Goal: Task Accomplishment & Management: Complete application form

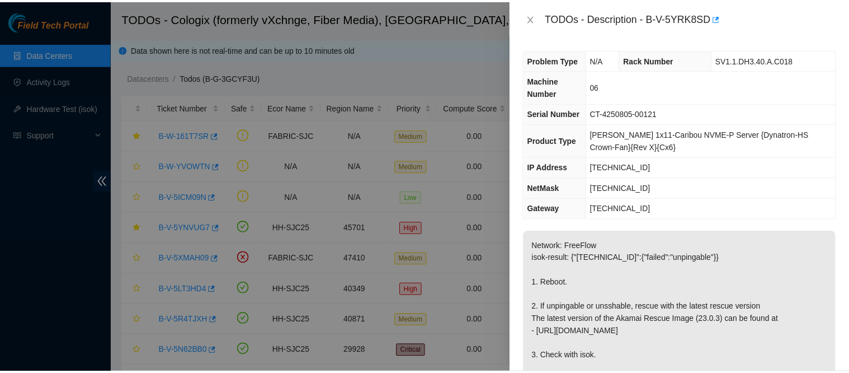
scroll to position [345, 0]
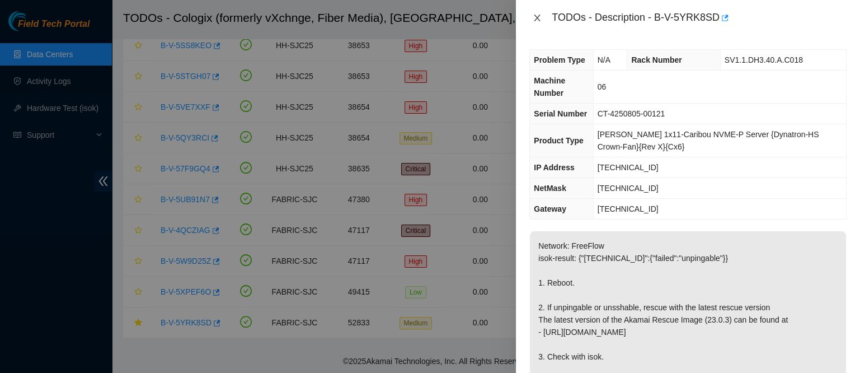
click at [537, 19] on icon "close" at bounding box center [537, 17] width 9 height 9
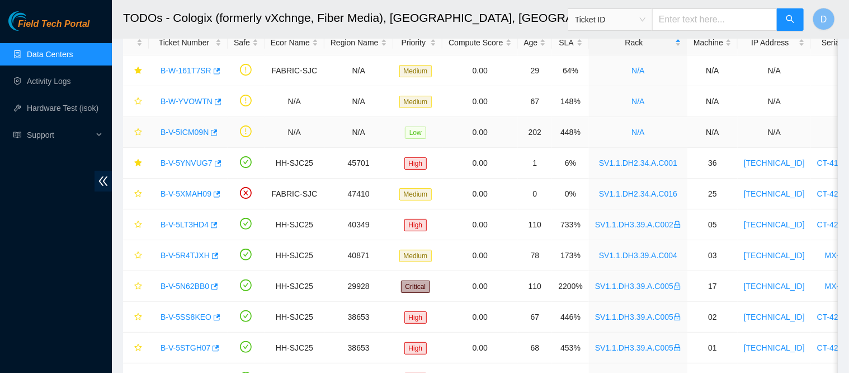
scroll to position [0, 0]
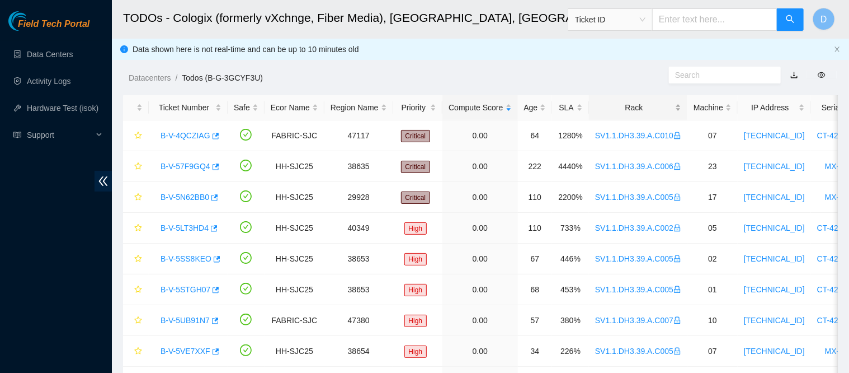
click at [644, 111] on div "Rack" at bounding box center [638, 107] width 86 height 12
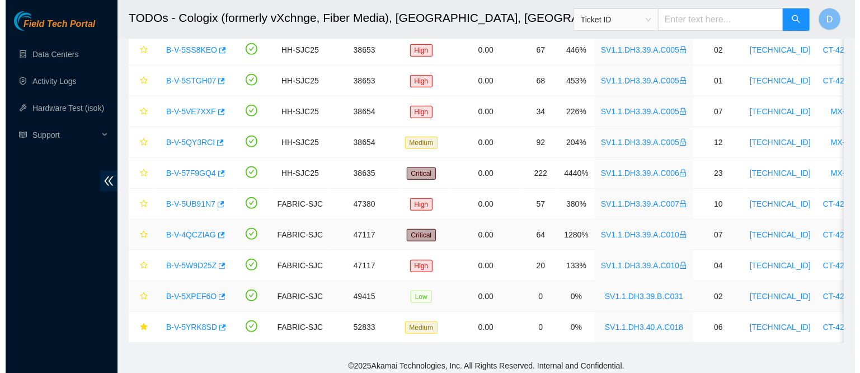
scroll to position [345, 0]
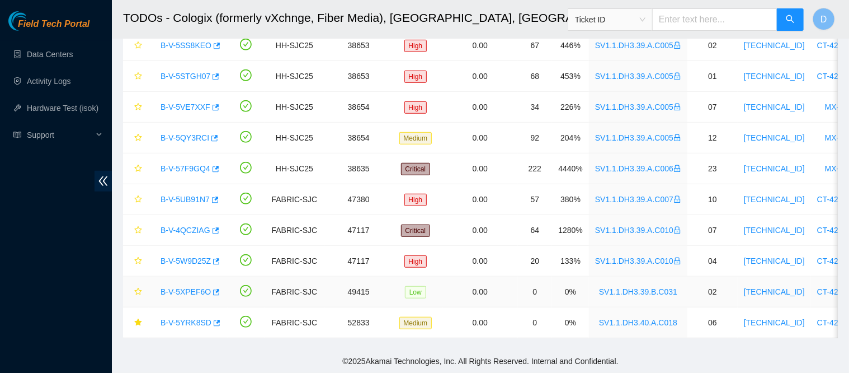
click at [172, 287] on link "B-V-5XPEF6O" at bounding box center [186, 291] width 50 height 9
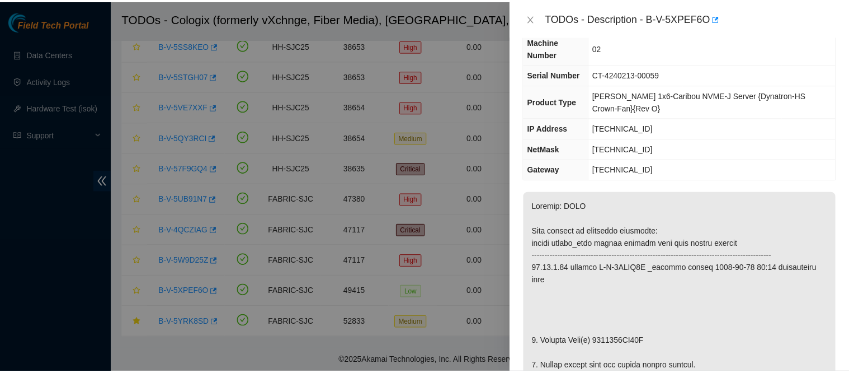
scroll to position [280, 0]
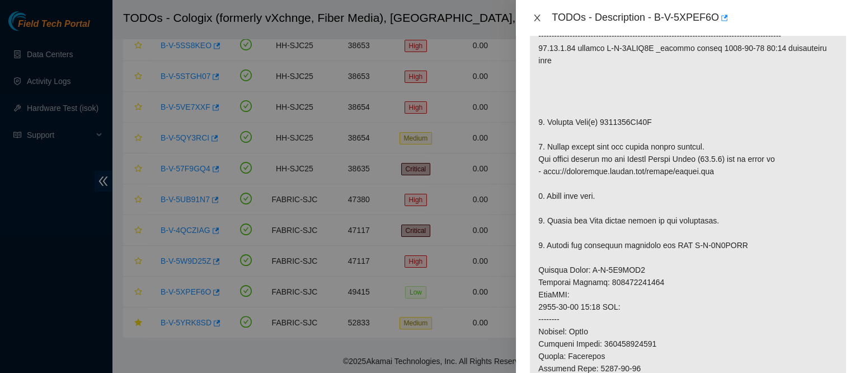
click at [537, 20] on icon "close" at bounding box center [537, 17] width 9 height 9
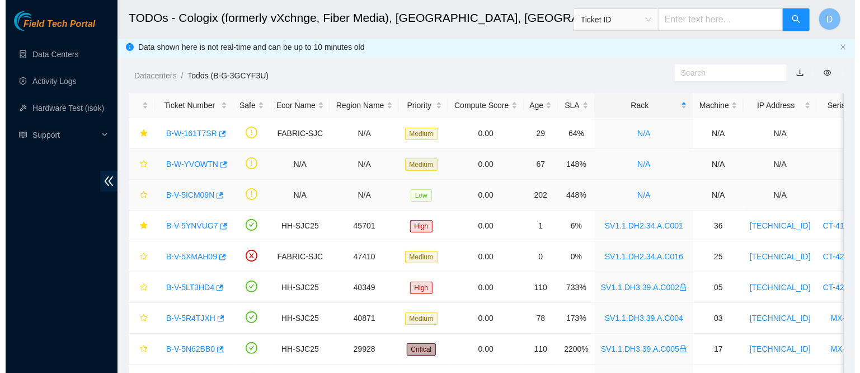
scroll to position [0, 0]
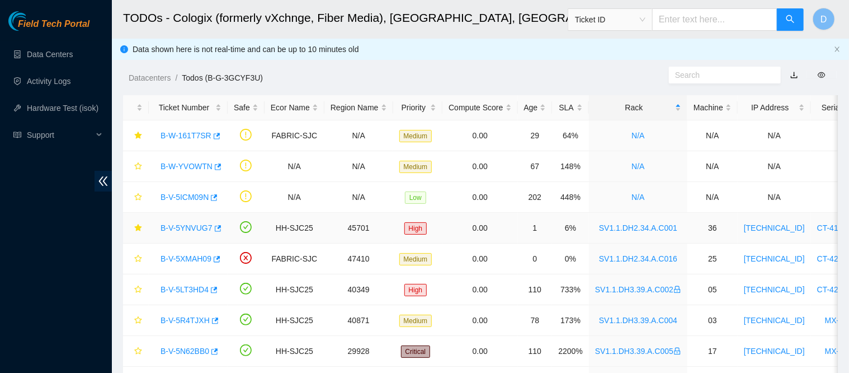
click at [181, 228] on link "B-V-5YNVUG7" at bounding box center [187, 227] width 52 height 9
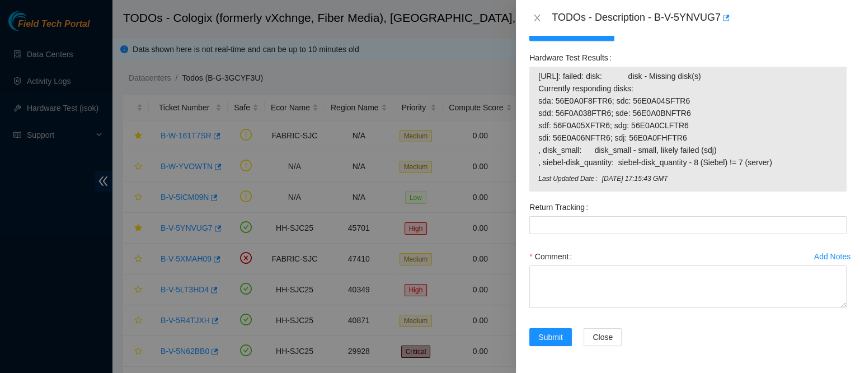
scroll to position [599, 0]
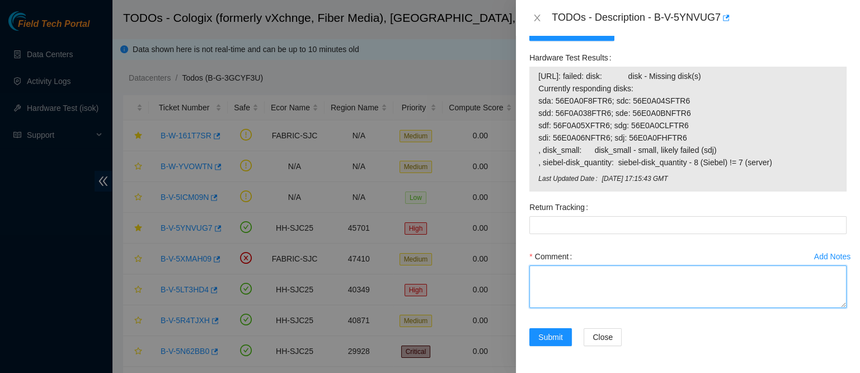
click at [615, 280] on textarea "Comment" at bounding box center [687, 286] width 317 height 43
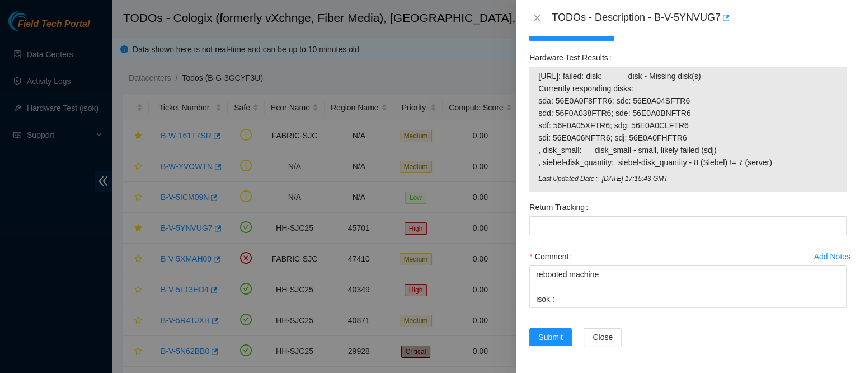
drag, startPoint x: 534, startPoint y: 71, endPoint x: 778, endPoint y: 161, distance: 260.4
click at [778, 161] on div "23.217.58.189: failed: disk: disk - Missing disk(s) Currently responding disks:…" at bounding box center [687, 129] width 317 height 125
copy tbody "23.217.58.189: failed: disk: disk - Missing disk(s) Currently responding disks:…"
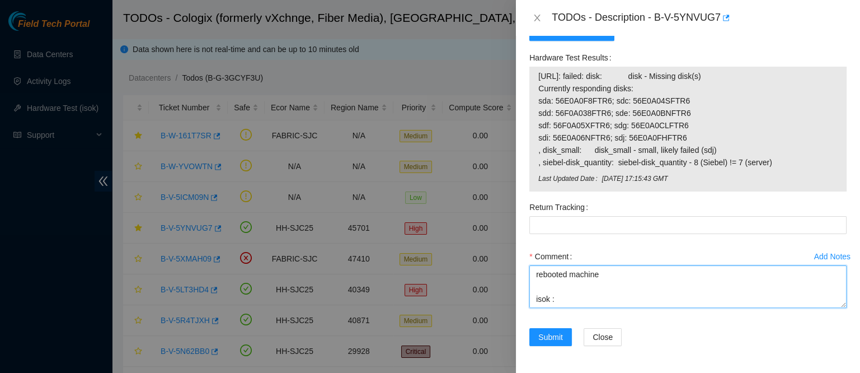
click at [548, 302] on textarea "contacted nocc to confirm that ticket was safe verified sn on machine connected…" at bounding box center [687, 286] width 317 height 43
paste textarea "23.217.58.189: failed: disk: disk - Missing disk(s) Currently responding disks:…"
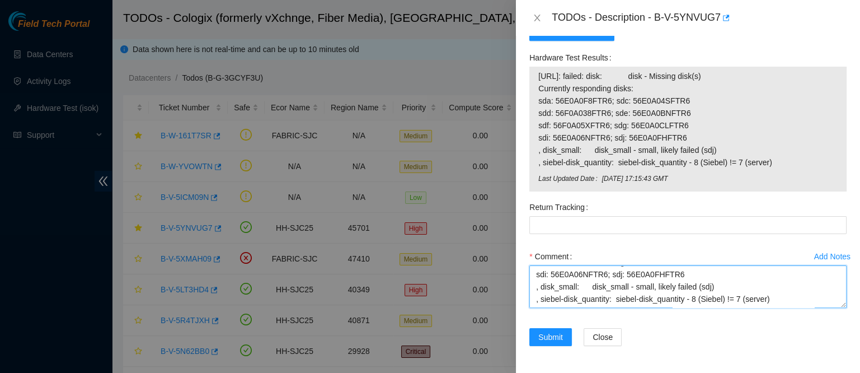
scroll to position [194, 0]
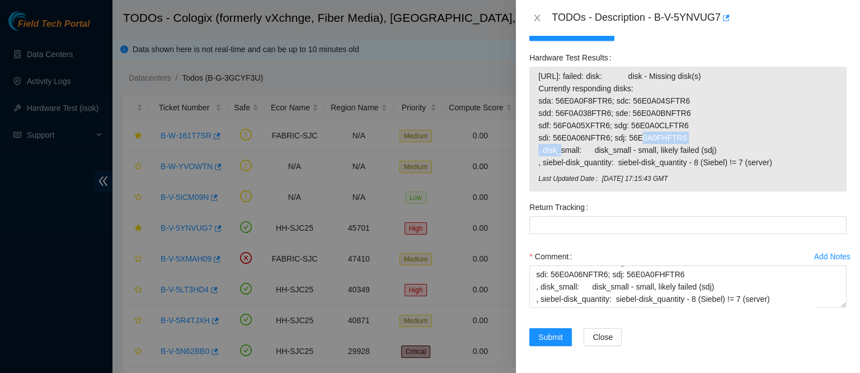
drag, startPoint x: 610, startPoint y: 139, endPoint x: 682, endPoint y: 138, distance: 71.6
click at [682, 138] on span "23.217.58.189: failed: disk: disk - Missing disk(s) Currently responding disks:…" at bounding box center [687, 119] width 299 height 98
copy span "sdj: 56E0A0FHFTR6"
click at [551, 315] on div "Add Notes Comment contacted nocc to confirm that ticket was safe verified sn on…" at bounding box center [688, 287] width 326 height 81
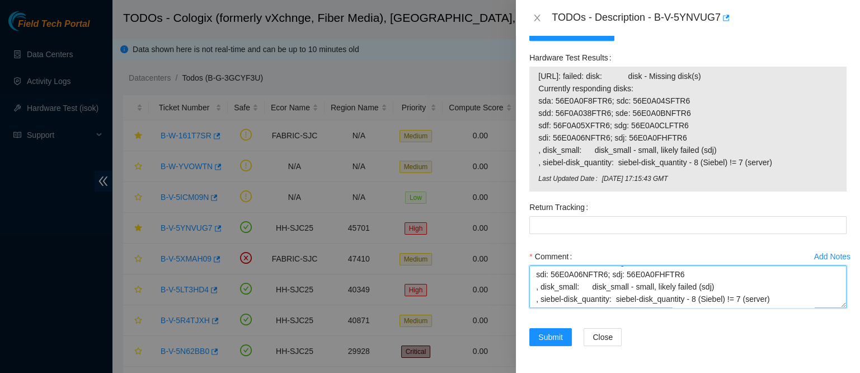
click at [551, 301] on textarea "contacted nocc to confirm that ticket was safe verified sn on machine connected…" at bounding box center [687, 286] width 317 height 43
paste textarea "sdj: 56E0A0FHFTR6"
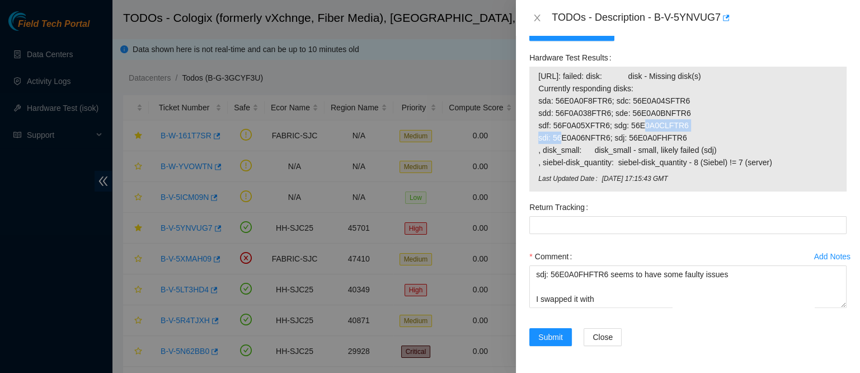
drag, startPoint x: 607, startPoint y: 129, endPoint x: 674, endPoint y: 127, distance: 67.7
click at [674, 127] on span "23.217.58.189: failed: disk: disk - Missing disk(s) Currently responding disks:…" at bounding box center [687, 119] width 299 height 98
copy span "sdg: 56E0A0CLFTR6"
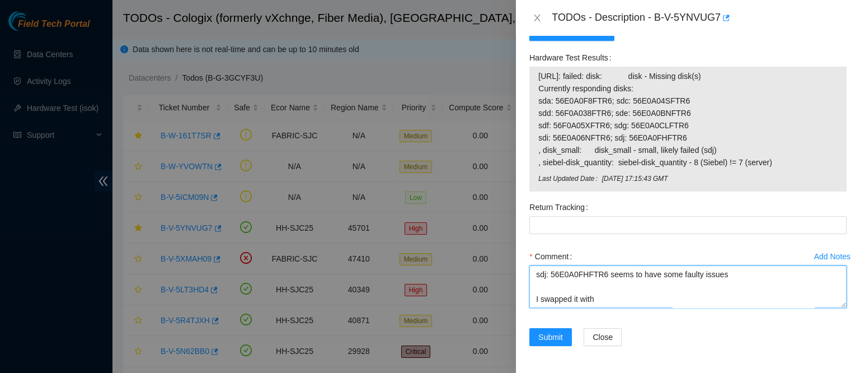
click at [605, 298] on textarea "contacted nocc to confirm that ticket was safe verified sn on machine connected…" at bounding box center [687, 286] width 317 height 43
paste textarea "sdg: 56E0A0CLFTR6"
click at [576, 275] on textarea "contacted nocc to confirm that ticket was safe verified sn on machine connected…" at bounding box center [687, 286] width 317 height 43
click at [729, 297] on textarea "contacted nocc to confirm that ticket was safe verified sn on machine connected…" at bounding box center [687, 286] width 317 height 43
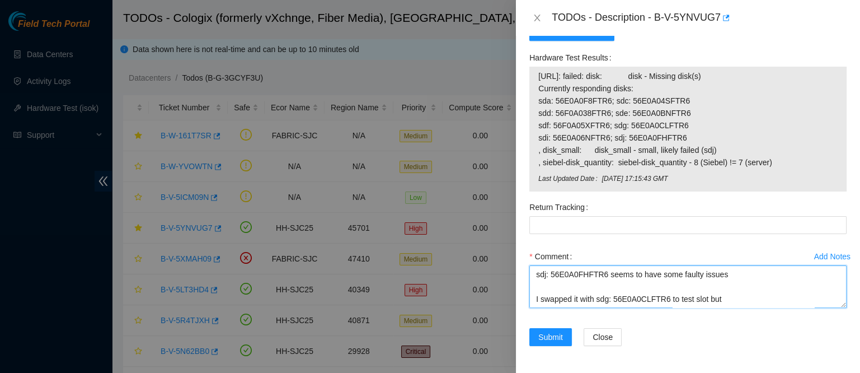
paste textarea "56E0A0FHFTR6"
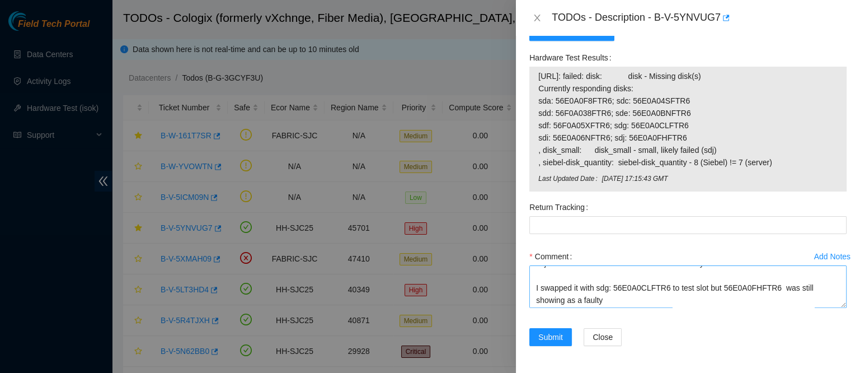
scroll to position [233, 0]
click at [619, 299] on textarea "contacted nocc to confirm that ticket was safe verified sn on machine connected…" at bounding box center [687, 286] width 317 height 43
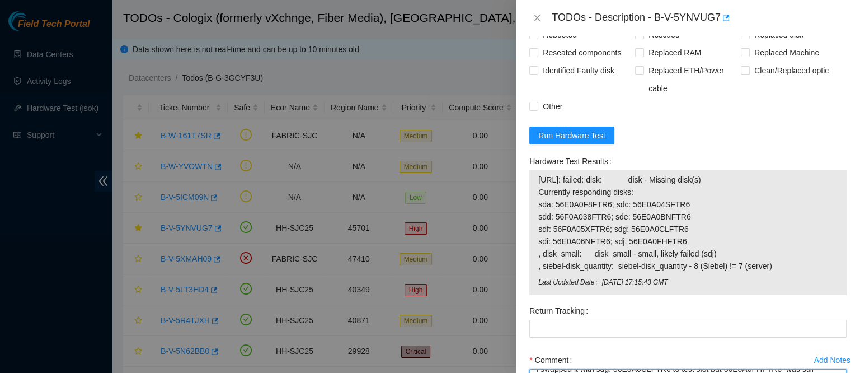
scroll to position [447, 0]
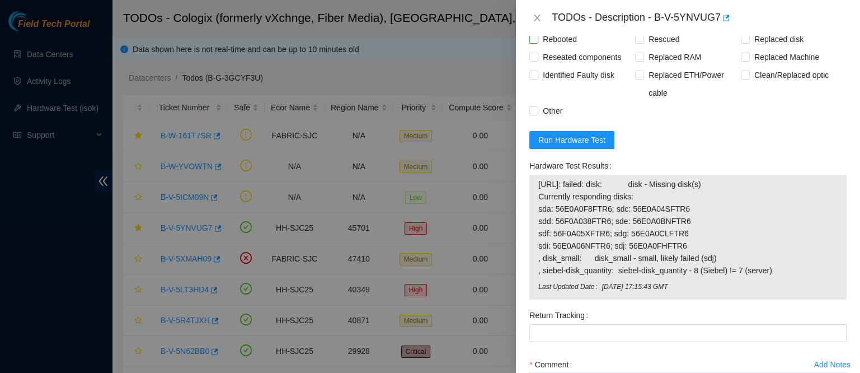
type textarea "contacted nocc to confirm that ticket was safe verified sn on machine connected…"
click at [560, 48] on span "Rebooted" at bounding box center [559, 39] width 43 height 18
click at [537, 43] on input "Rebooted" at bounding box center [533, 39] width 8 height 8
checkbox input "true"
click at [562, 66] on span "Reseated components" at bounding box center [581, 57] width 87 height 18
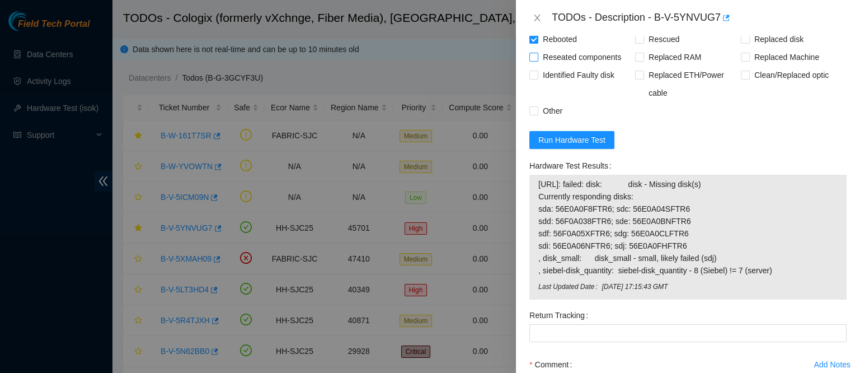
click at [537, 60] on input "Reseated components" at bounding box center [533, 57] width 8 height 8
checkbox input "true"
click at [595, 84] on span "Identified Faulty disk" at bounding box center [578, 75] width 81 height 18
click at [537, 78] on input "Identified Faulty disk" at bounding box center [533, 75] width 8 height 8
checkbox input "true"
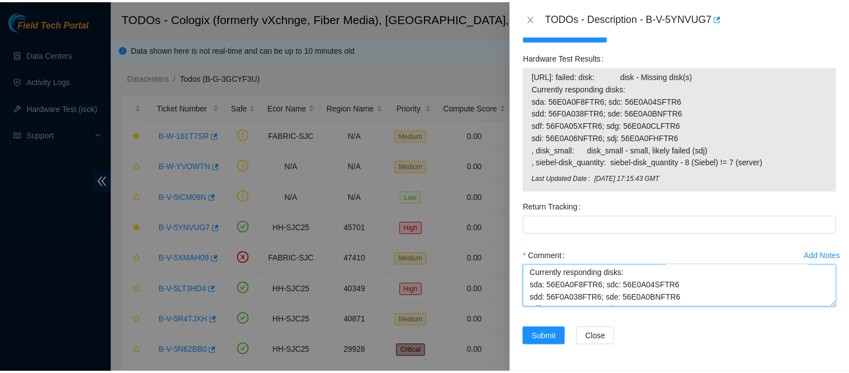
scroll to position [0, 0]
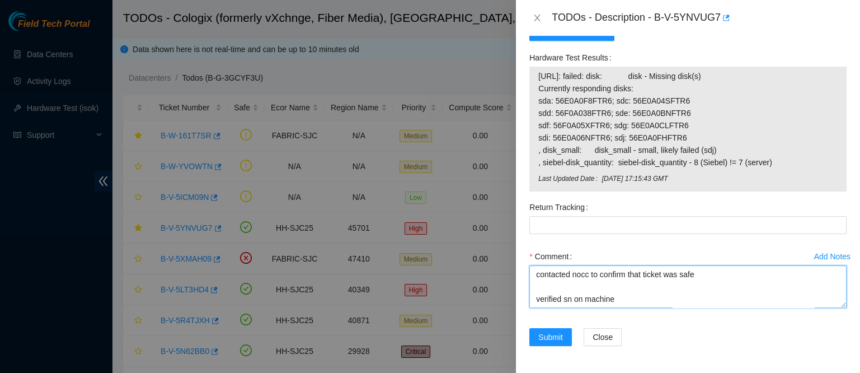
drag, startPoint x: 641, startPoint y: 298, endPoint x: 526, endPoint y: 236, distance: 130.4
click at [529, 236] on form "Resolutions Rebooted Rescued Replaced disk Reseated components Replaced RAM Rep…" at bounding box center [687, 123] width 317 height 471
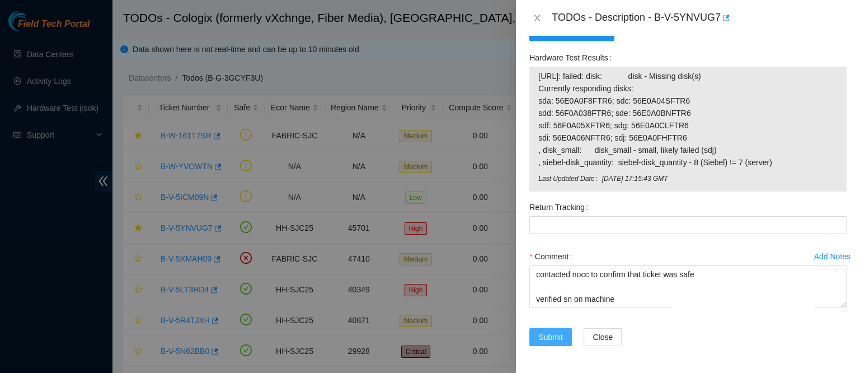
click at [542, 330] on button "Submit" at bounding box center [550, 337] width 43 height 18
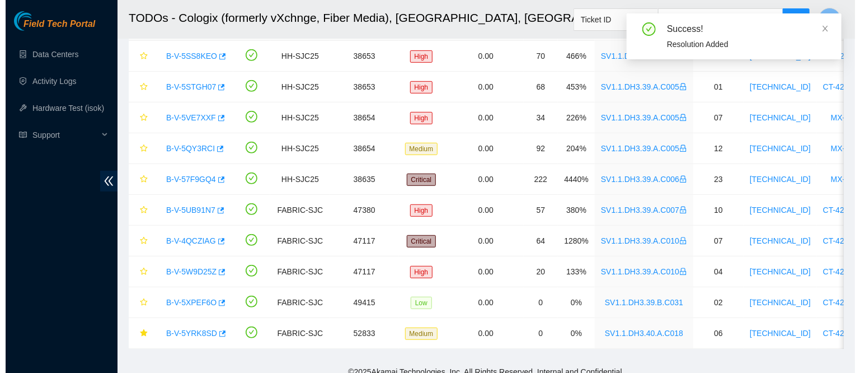
scroll to position [314, 0]
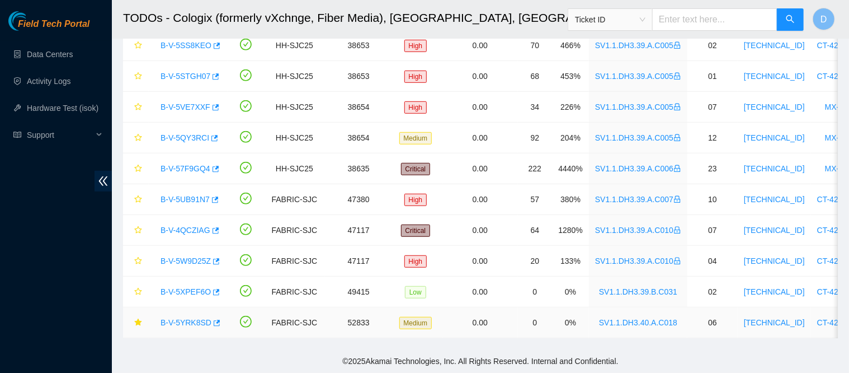
drag, startPoint x: 190, startPoint y: 310, endPoint x: 304, endPoint y: 264, distance: 122.7
click at [190, 318] on link "B-V-5YRK8SD" at bounding box center [186, 322] width 51 height 9
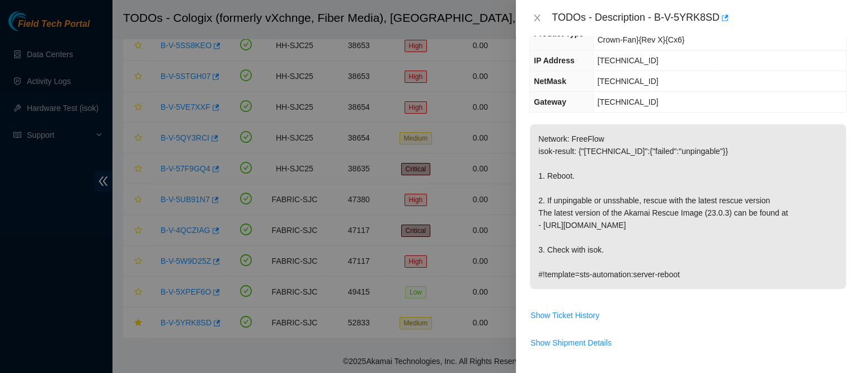
scroll to position [0, 0]
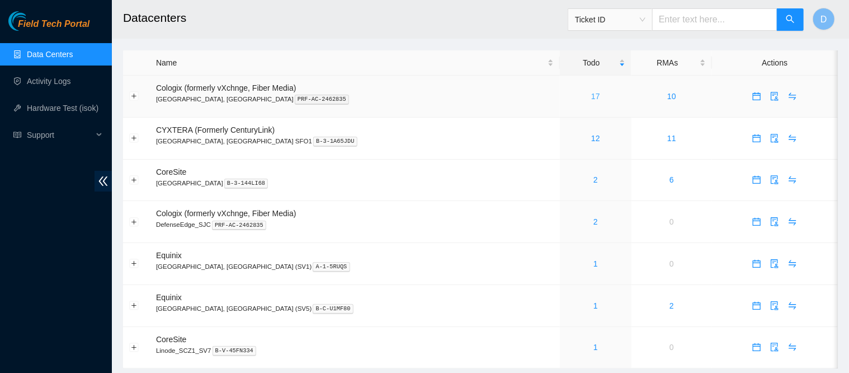
click at [591, 94] on link "17" at bounding box center [595, 96] width 9 height 9
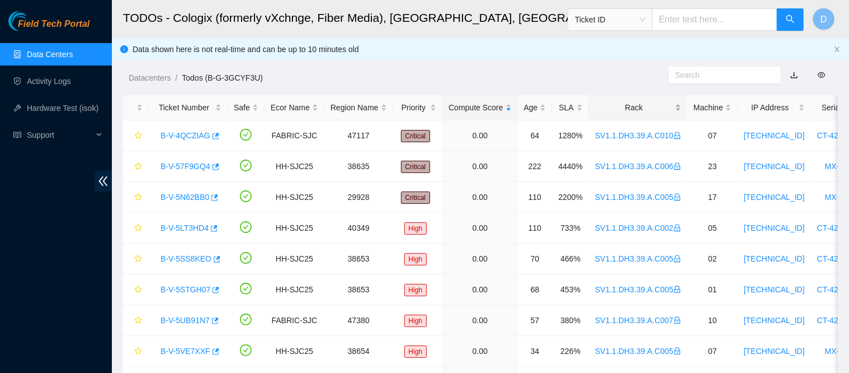
click at [633, 102] on div "Rack" at bounding box center [638, 107] width 86 height 12
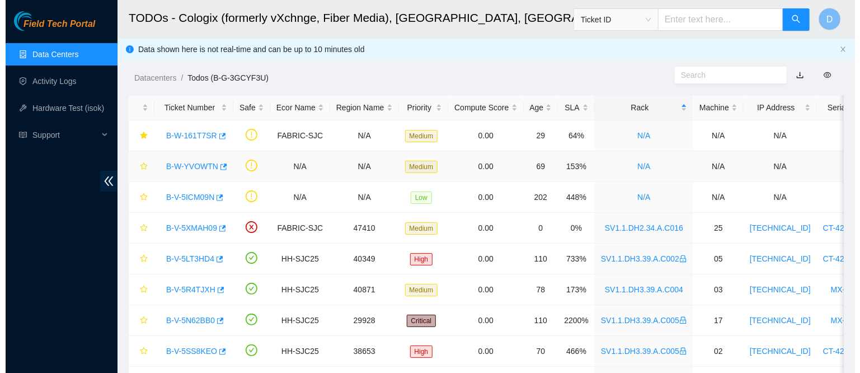
scroll to position [314, 0]
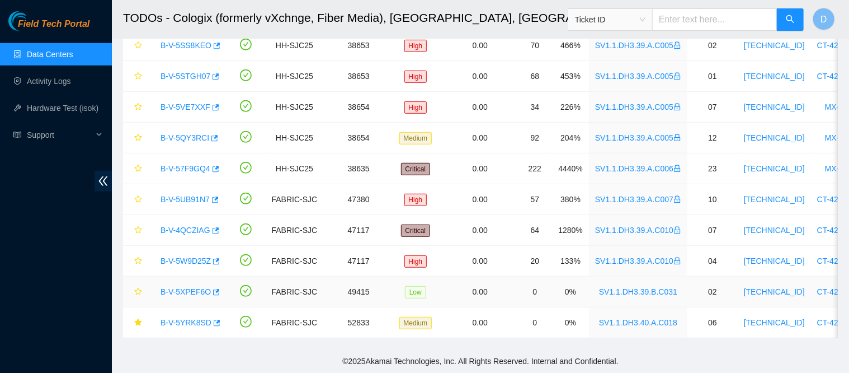
click at [184, 287] on link "B-V-5XPEF6O" at bounding box center [186, 291] width 50 height 9
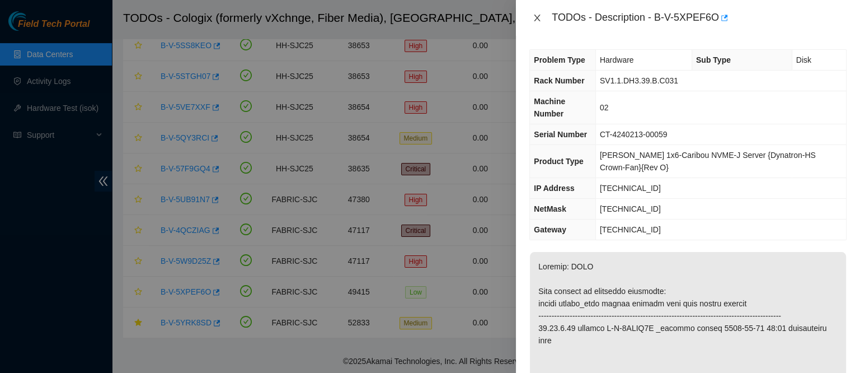
click at [535, 17] on icon "close" at bounding box center [537, 17] width 9 height 9
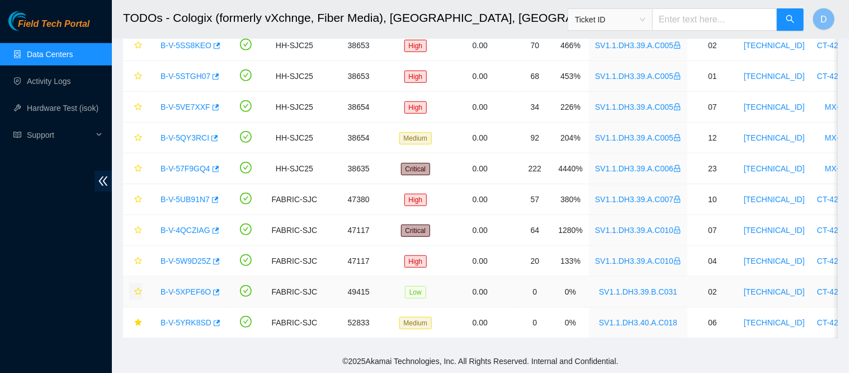
click at [140, 288] on icon "star" at bounding box center [138, 292] width 8 height 8
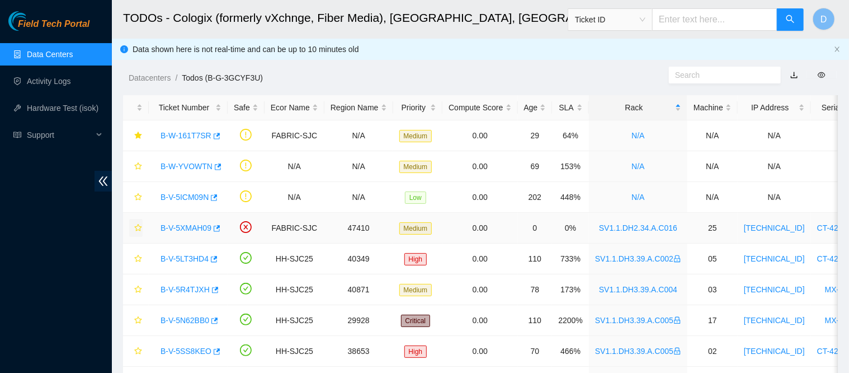
click at [142, 224] on icon "star" at bounding box center [138, 228] width 8 height 8
click at [178, 225] on link "B-V-5XMAH09" at bounding box center [186, 227] width 51 height 9
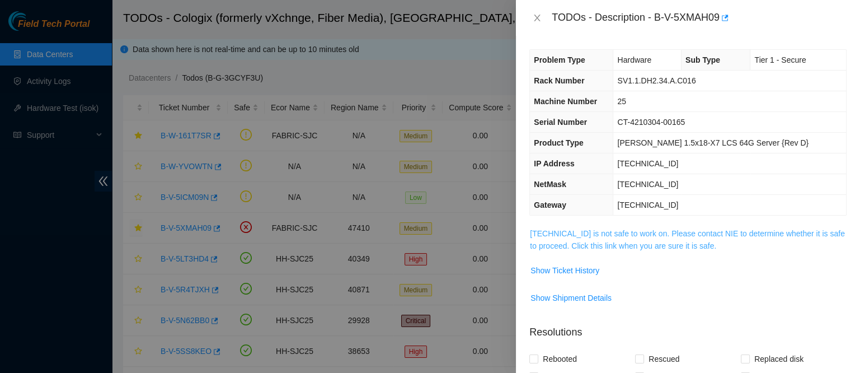
click at [576, 232] on link "184.87.196.92 is not safe to work on. Please contact NIE to determine whether i…" at bounding box center [687, 239] width 315 height 21
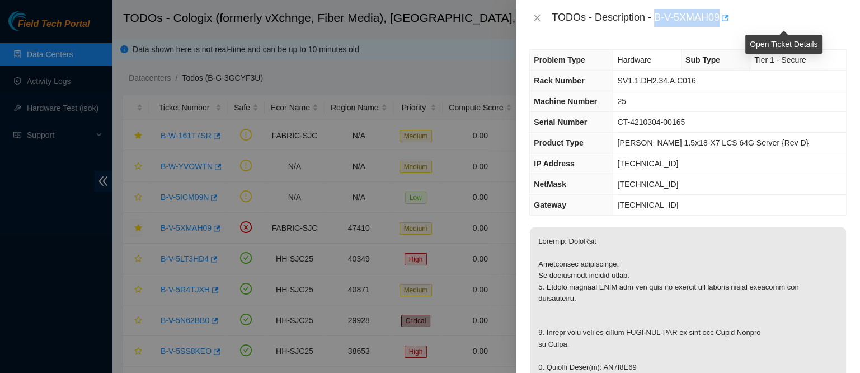
drag, startPoint x: 688, startPoint y: 13, endPoint x: 782, endPoint y: 25, distance: 95.4
click at [782, 25] on div "TODOs - Description - B-V-5XMAH09" at bounding box center [699, 18] width 295 height 18
copy div "B-V-5XMAH09"
click at [534, 21] on icon "close" at bounding box center [537, 17] width 9 height 9
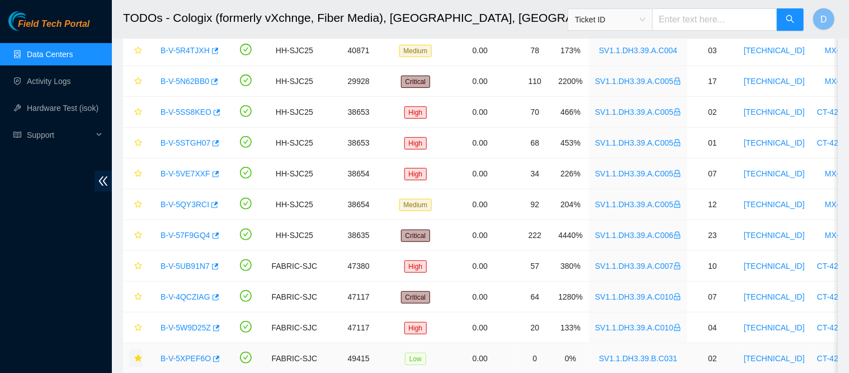
scroll to position [314, 0]
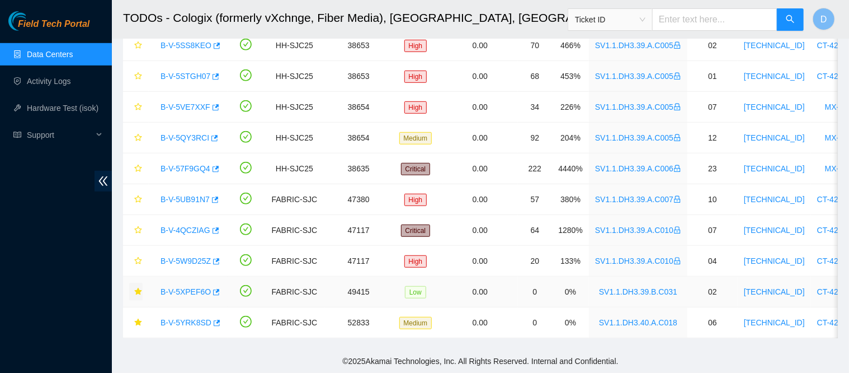
click at [181, 287] on link "B-V-5XPEF6O" at bounding box center [186, 291] width 50 height 9
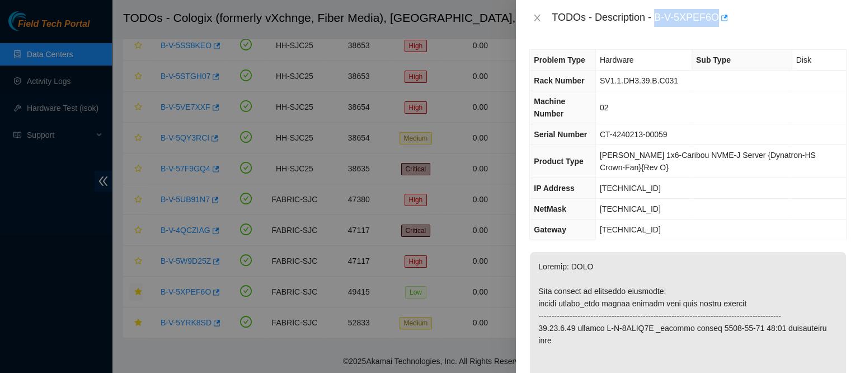
drag, startPoint x: 690, startPoint y: 16, endPoint x: 783, endPoint y: 15, distance: 92.3
click at [783, 15] on div "TODOs - Description - B-V-5XPEF6O" at bounding box center [699, 18] width 295 height 18
copy div "B-V-5XPEF6O"
click at [537, 22] on icon "close" at bounding box center [537, 17] width 9 height 9
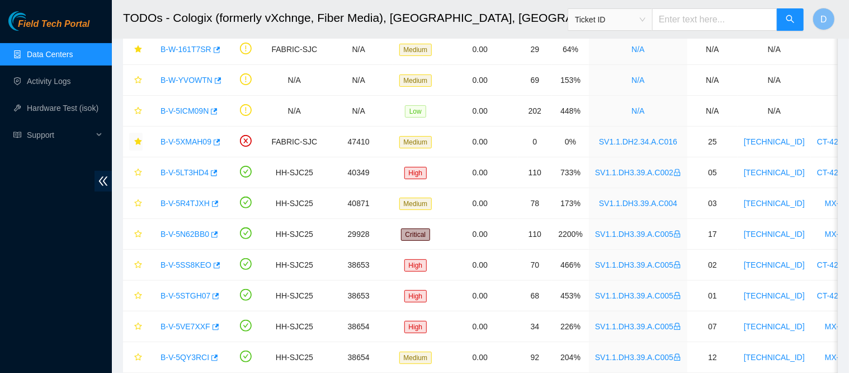
scroll to position [70, 0]
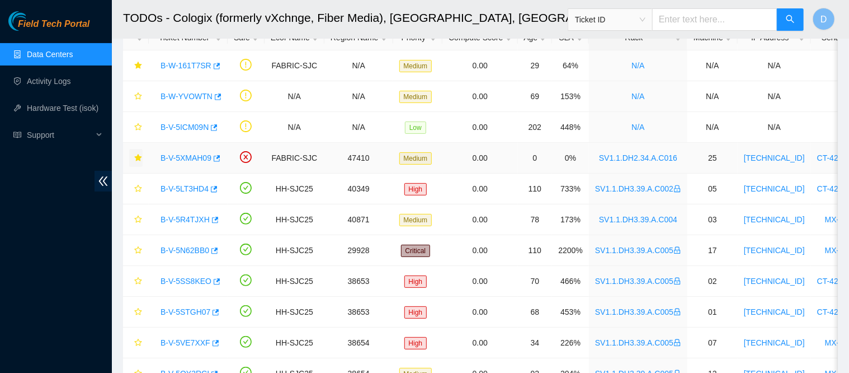
click at [172, 158] on link "B-V-5XMAH09" at bounding box center [186, 157] width 51 height 9
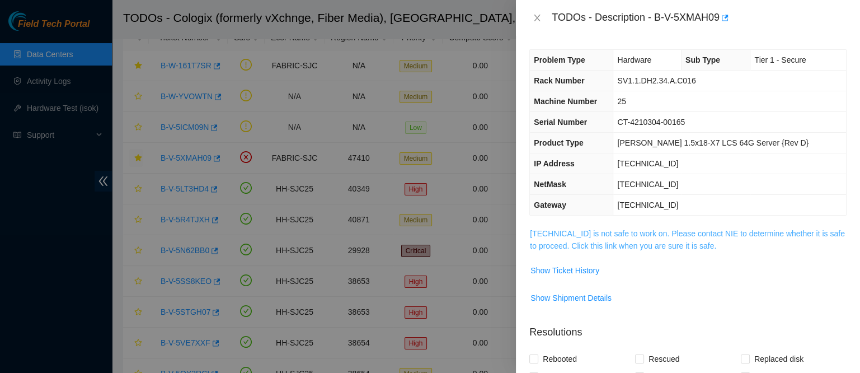
click at [615, 244] on link "184.87.196.92 is not safe to work on. Please contact NIE to determine whether i…" at bounding box center [687, 239] width 315 height 21
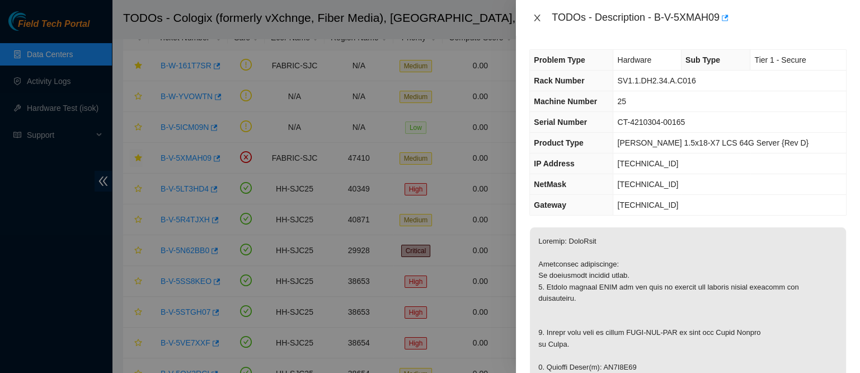
click at [535, 15] on icon "close" at bounding box center [537, 18] width 6 height 7
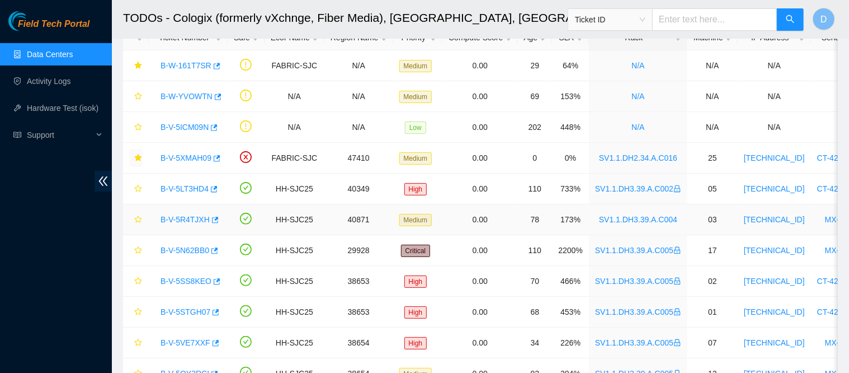
scroll to position [314, 0]
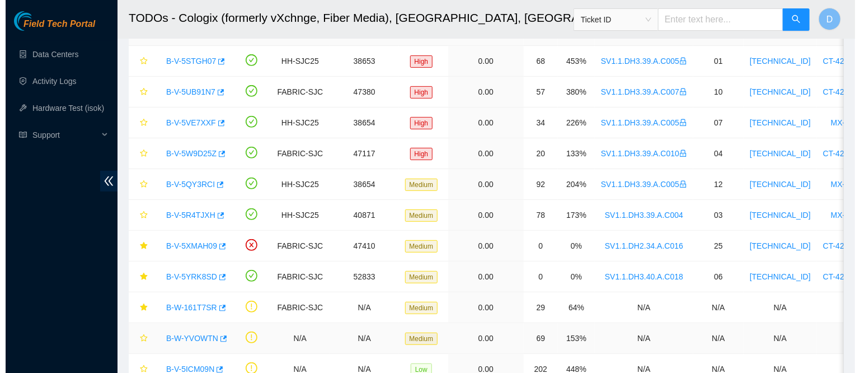
scroll to position [314, 0]
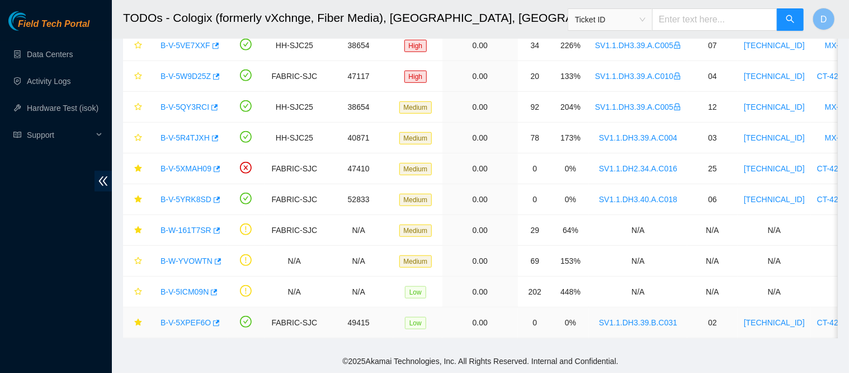
click at [180, 318] on link "B-V-5XPEF6O" at bounding box center [186, 322] width 50 height 9
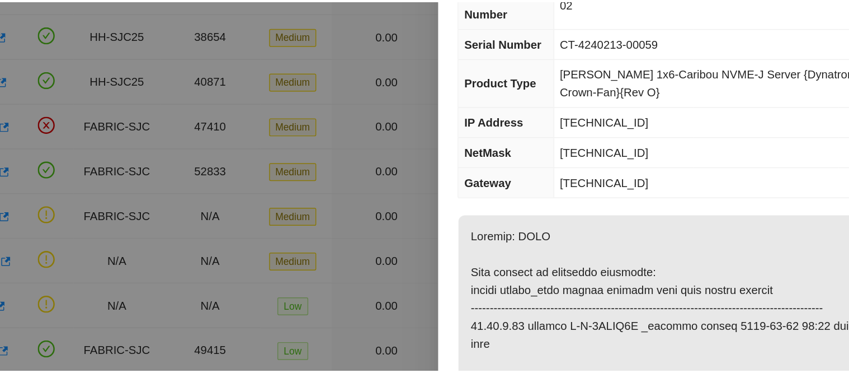
scroll to position [0, 0]
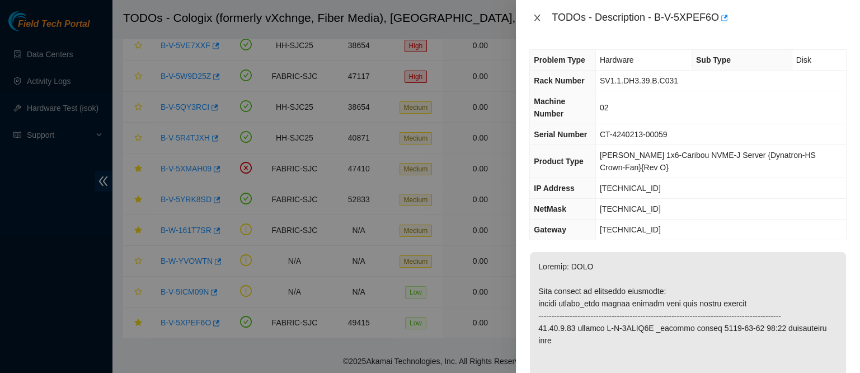
click at [535, 15] on icon "close" at bounding box center [537, 18] width 6 height 7
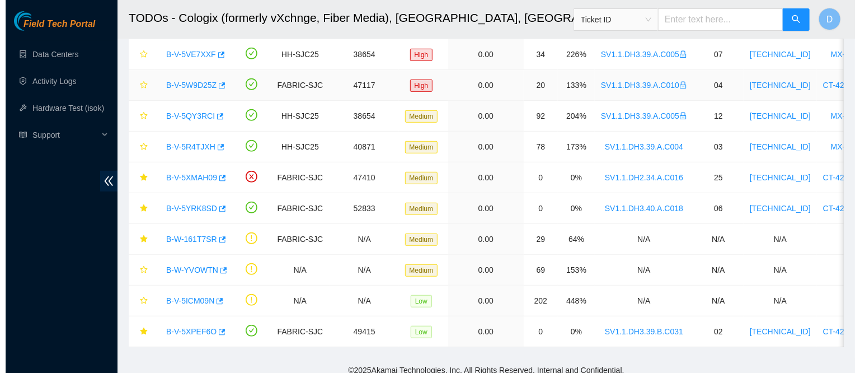
scroll to position [294, 0]
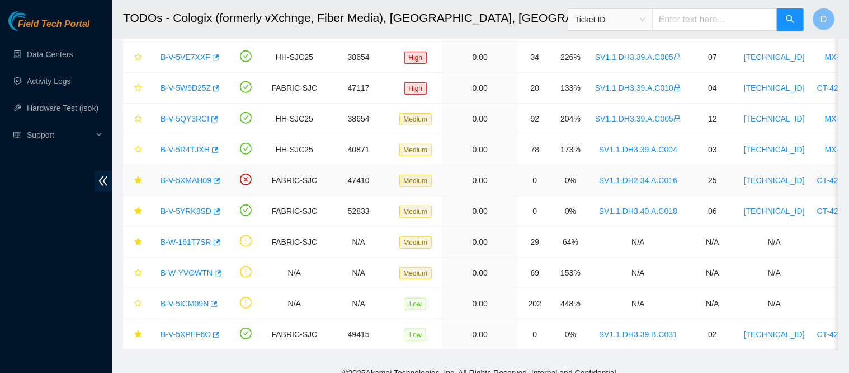
click at [177, 178] on link "B-V-5XMAH09" at bounding box center [186, 180] width 51 height 9
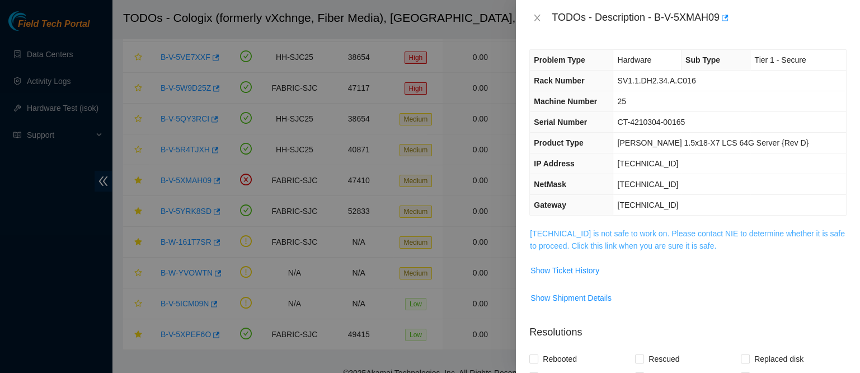
click at [589, 233] on link "184.87.196.92 is not safe to work on. Please contact NIE to determine whether i…" at bounding box center [687, 239] width 315 height 21
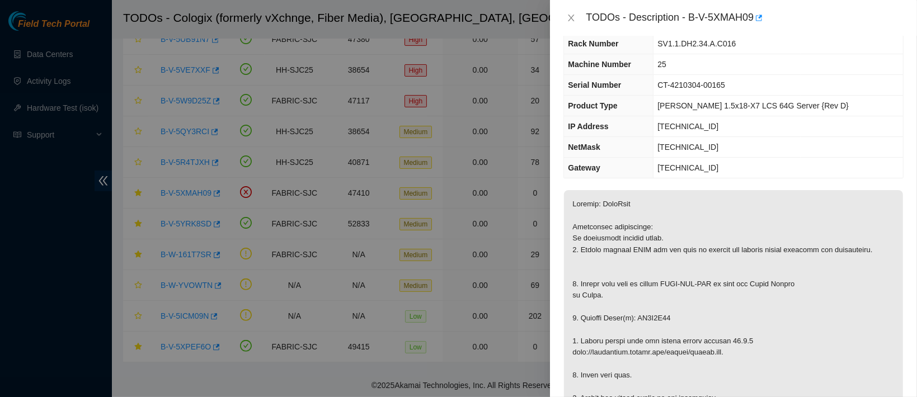
scroll to position [28, 0]
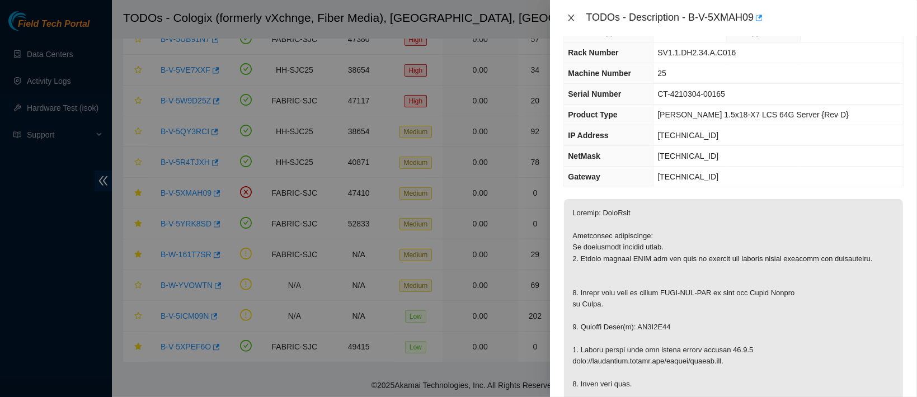
click at [574, 16] on icon "close" at bounding box center [571, 17] width 9 height 9
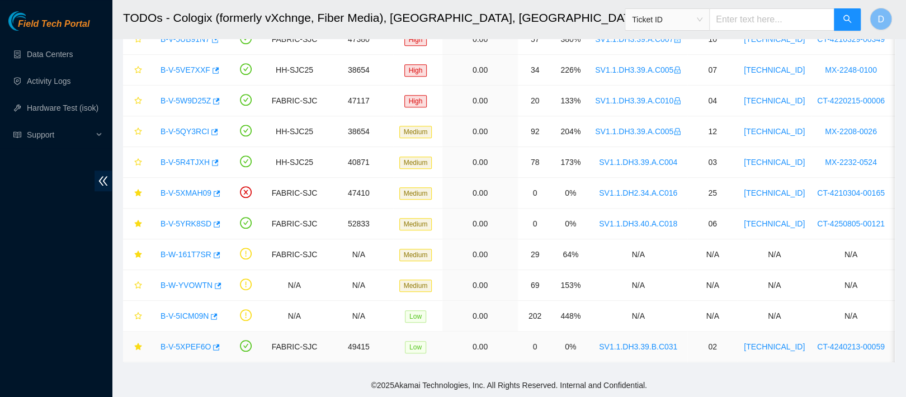
click at [192, 342] on link "B-V-5XPEF6O" at bounding box center [186, 346] width 50 height 9
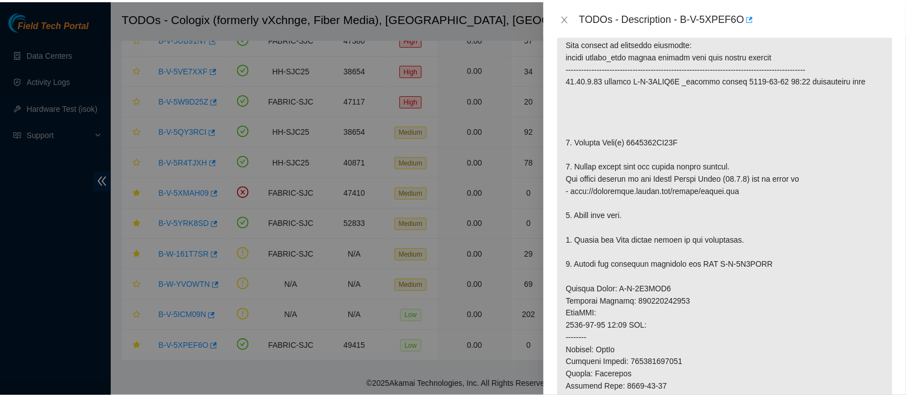
scroll to position [250, 0]
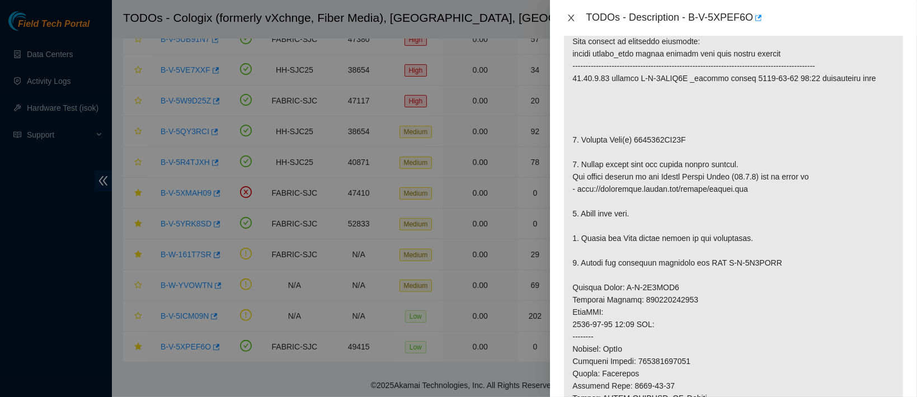
drag, startPoint x: 575, startPoint y: 22, endPoint x: 335, endPoint y: 2, distance: 240.4
click at [575, 22] on button "Close" at bounding box center [571, 18] width 16 height 11
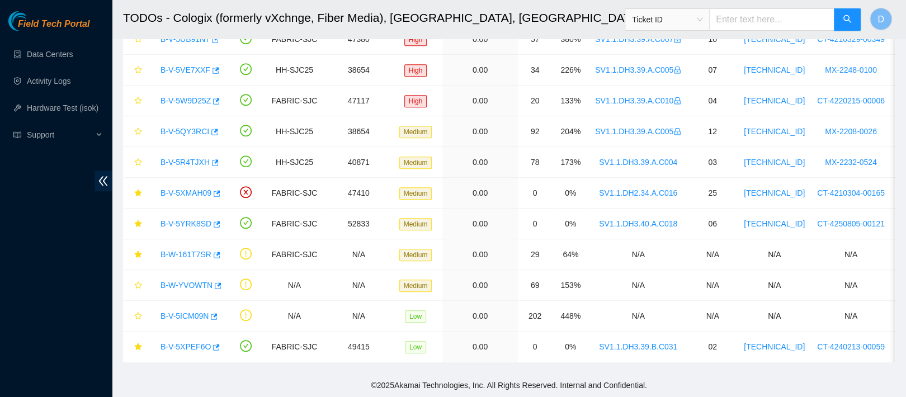
scroll to position [278, 0]
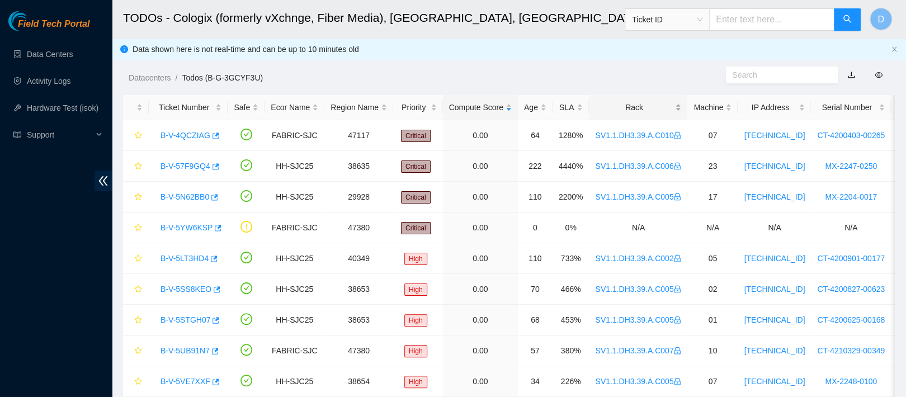
click at [631, 104] on div "Rack" at bounding box center [638, 107] width 86 height 12
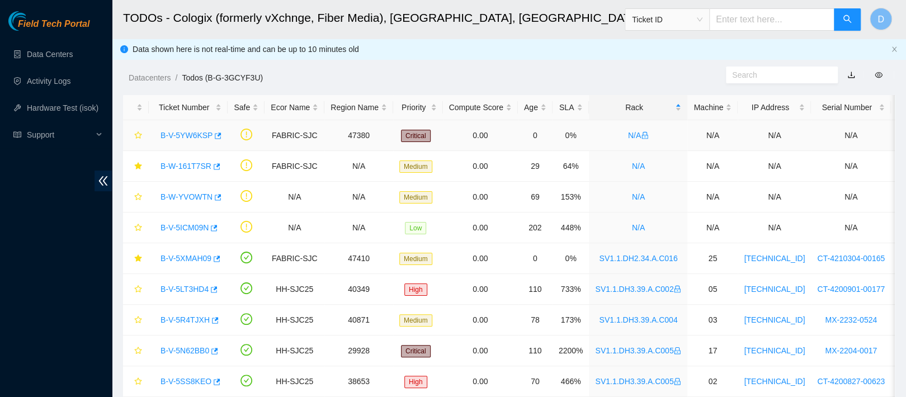
click at [192, 133] on link "B-V-5YW6KSP" at bounding box center [187, 135] width 52 height 9
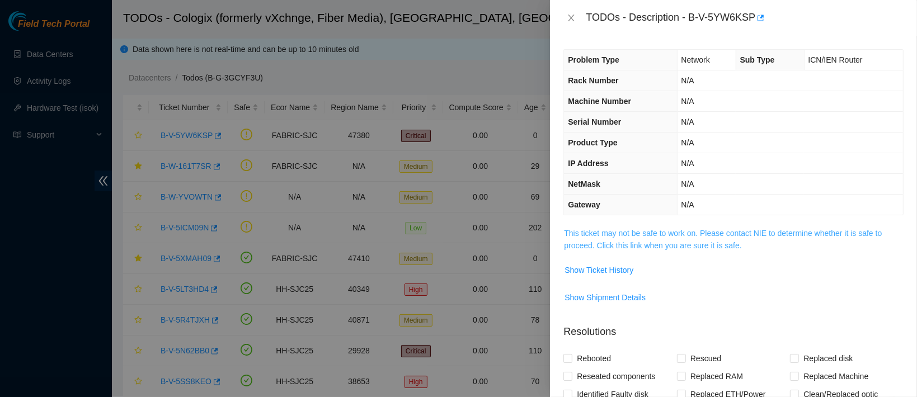
click at [586, 229] on link "This ticket may not be safe to work on. Please contact NIE to determine whether…" at bounding box center [723, 239] width 318 height 21
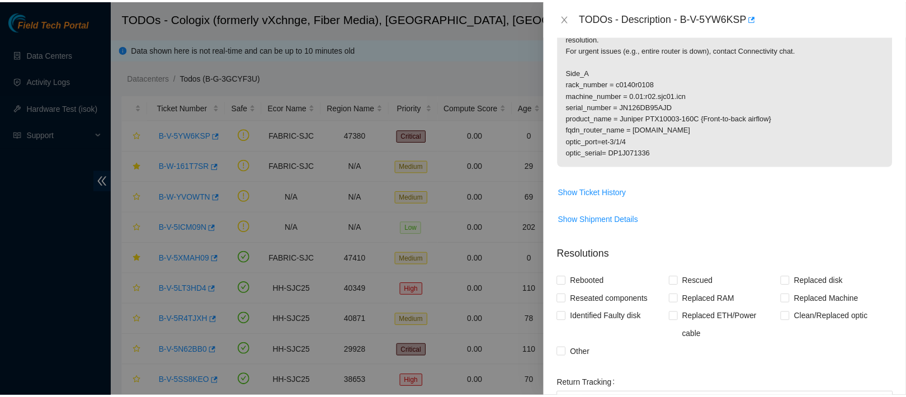
scroll to position [307, 0]
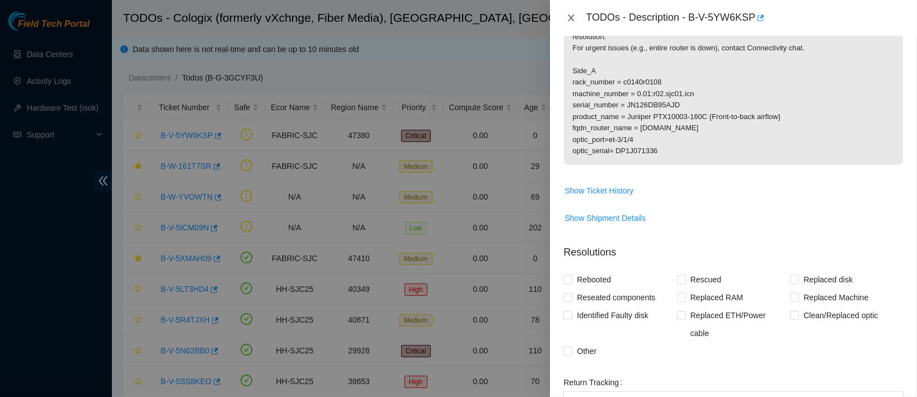
click at [572, 21] on icon "close" at bounding box center [571, 17] width 9 height 9
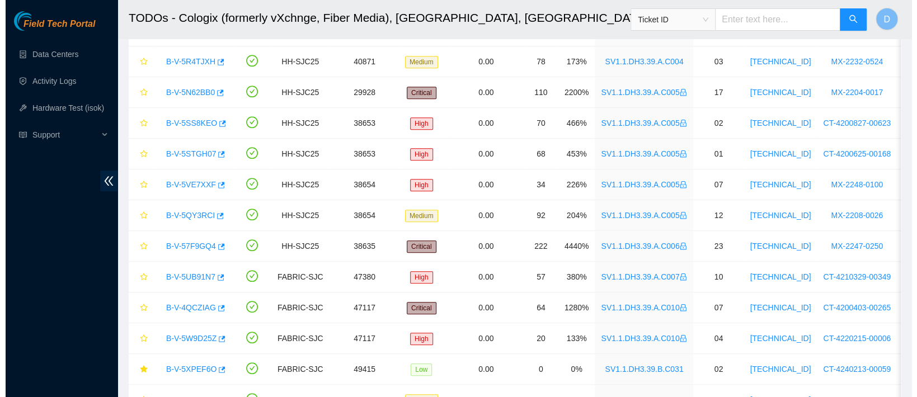
scroll to position [321, 0]
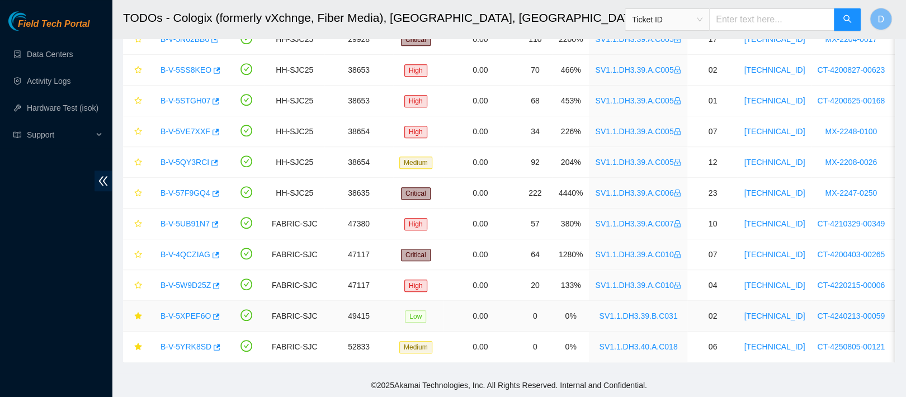
click at [190, 312] on link "B-V-5XPEF6O" at bounding box center [186, 316] width 50 height 9
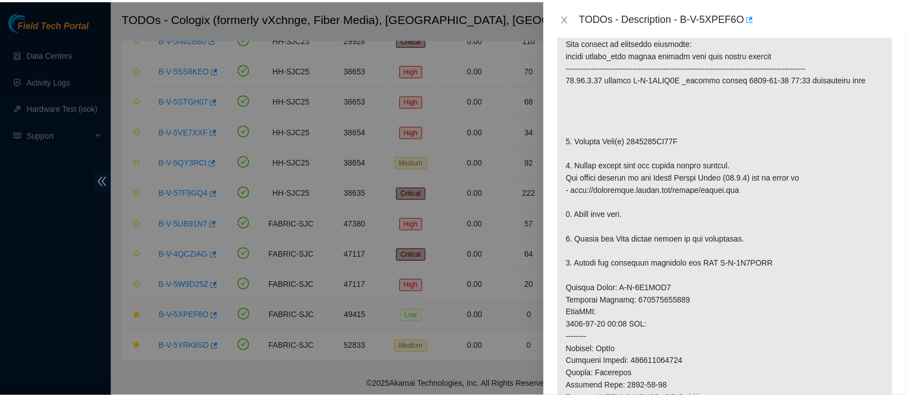
scroll to position [220, 0]
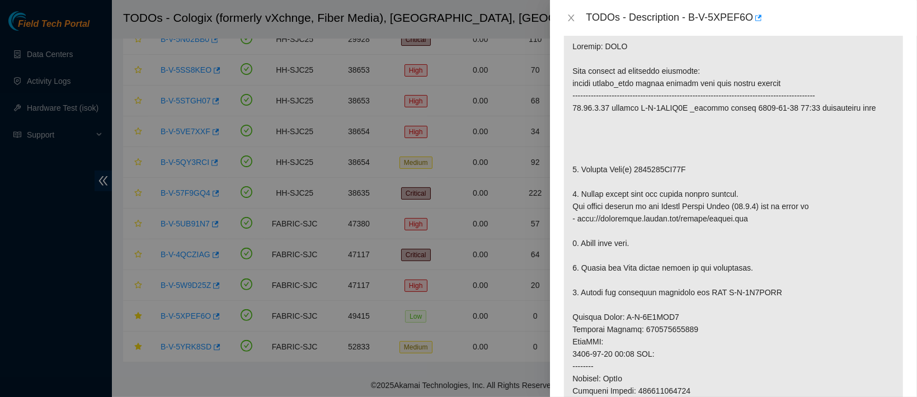
click at [572, 23] on div "TODOs - Description - B-V-5XPEF6O" at bounding box center [733, 18] width 340 height 18
click at [570, 13] on icon "close" at bounding box center [571, 17] width 9 height 9
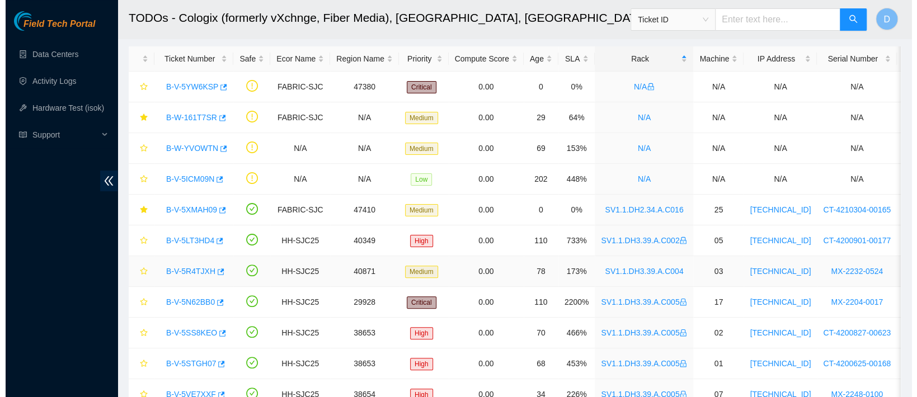
scroll to position [48, 0]
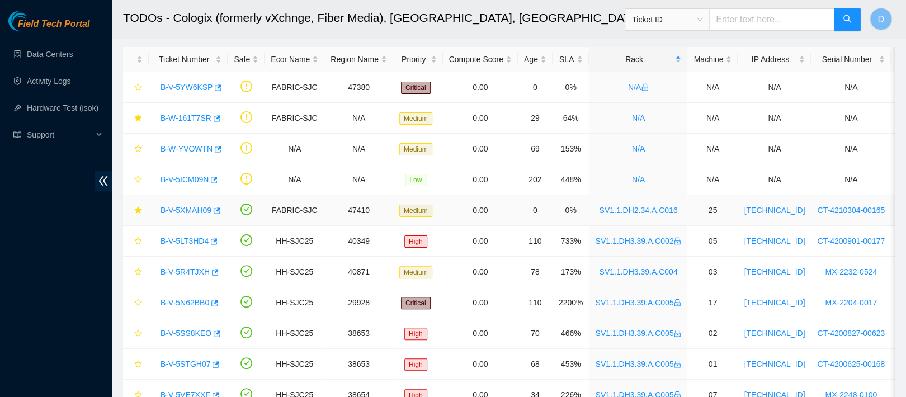
click at [190, 208] on link "B-V-5XMAH09" at bounding box center [186, 210] width 51 height 9
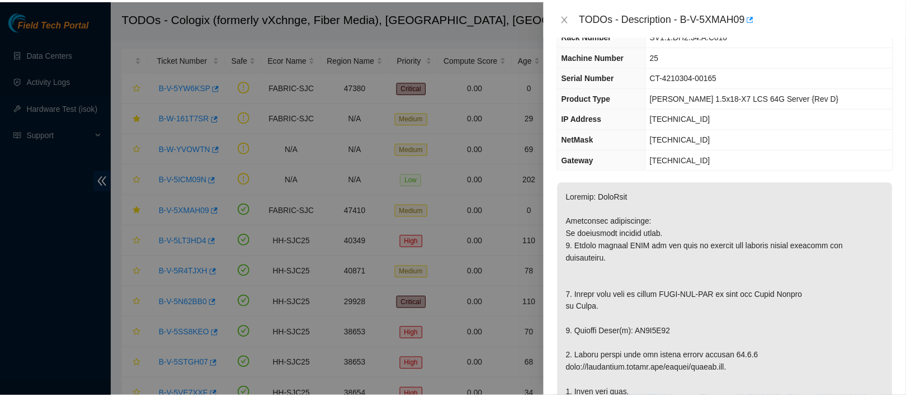
scroll to position [0, 0]
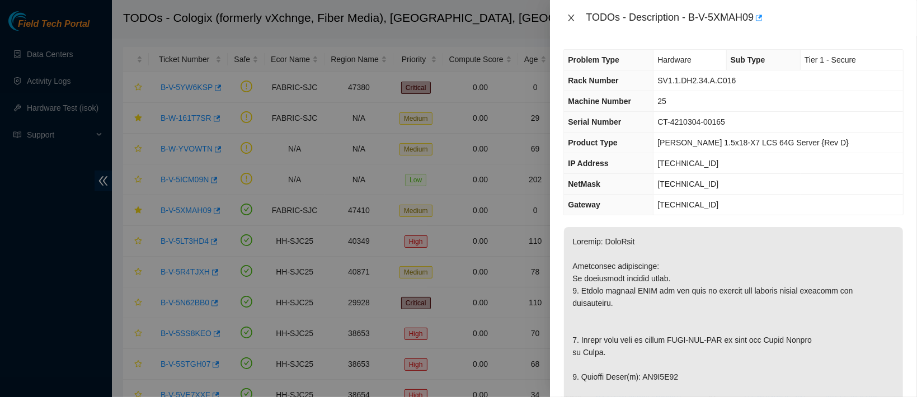
click at [573, 21] on icon "close" at bounding box center [571, 17] width 9 height 9
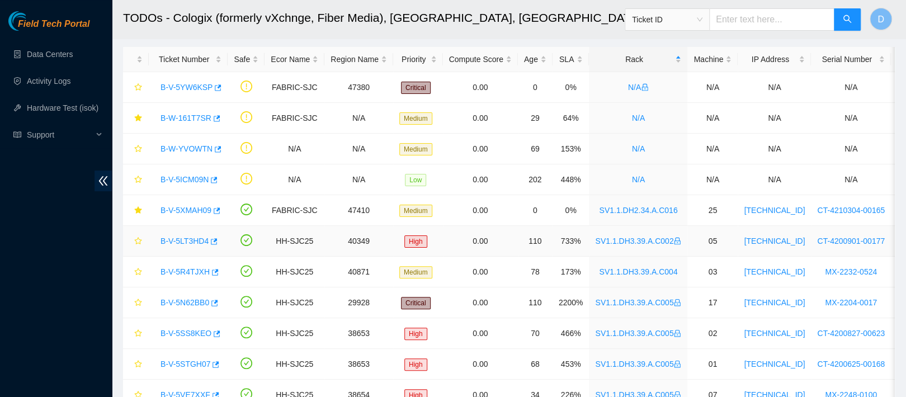
scroll to position [321, 0]
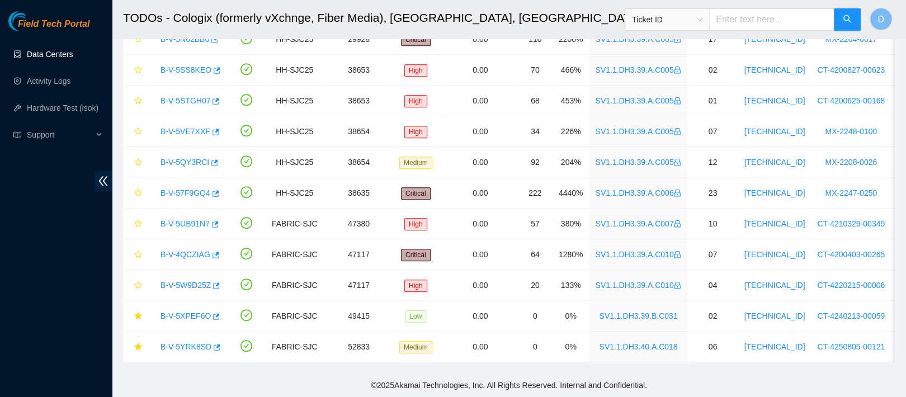
click at [71, 52] on link "Data Centers" at bounding box center [50, 54] width 46 height 9
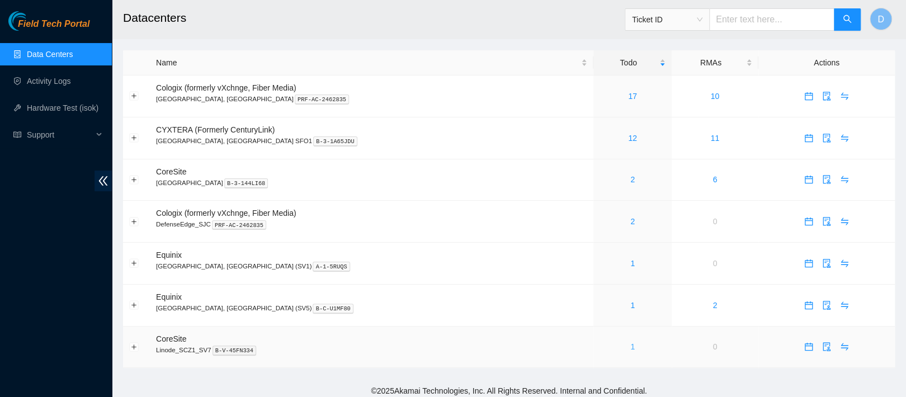
click at [631, 351] on link "1" at bounding box center [633, 346] width 4 height 9
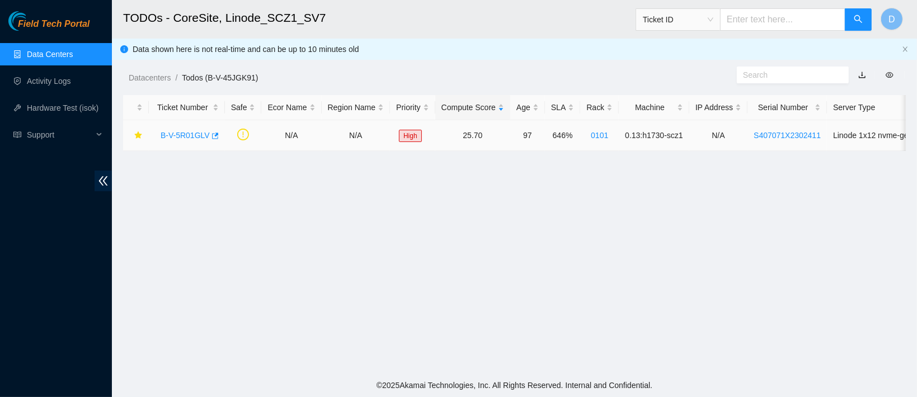
click at [195, 135] on link "B-V-5R01GLV" at bounding box center [185, 135] width 49 height 9
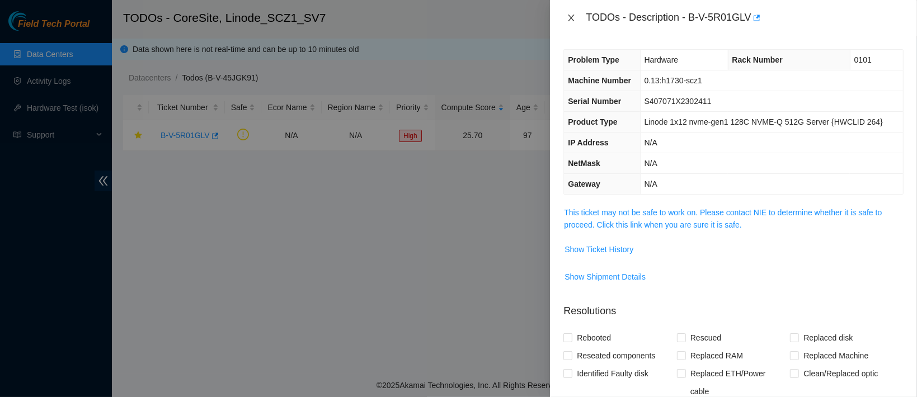
click at [572, 15] on icon "close" at bounding box center [571, 17] width 9 height 9
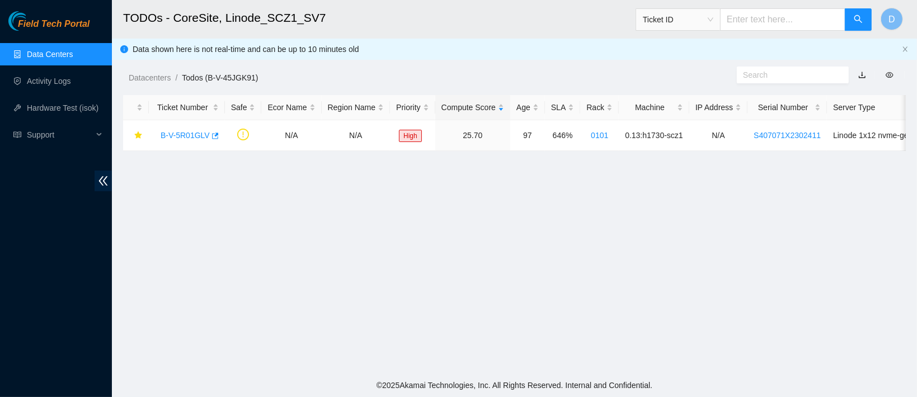
click at [57, 55] on link "Data Centers" at bounding box center [50, 54] width 46 height 9
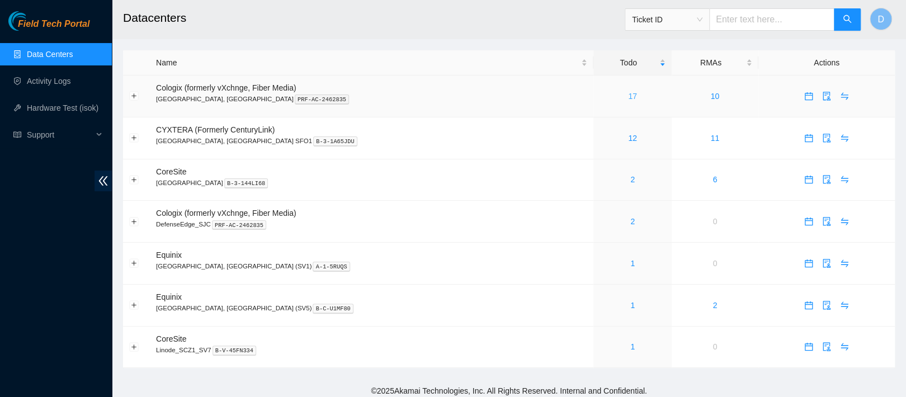
click at [628, 93] on link "17" at bounding box center [632, 96] width 9 height 9
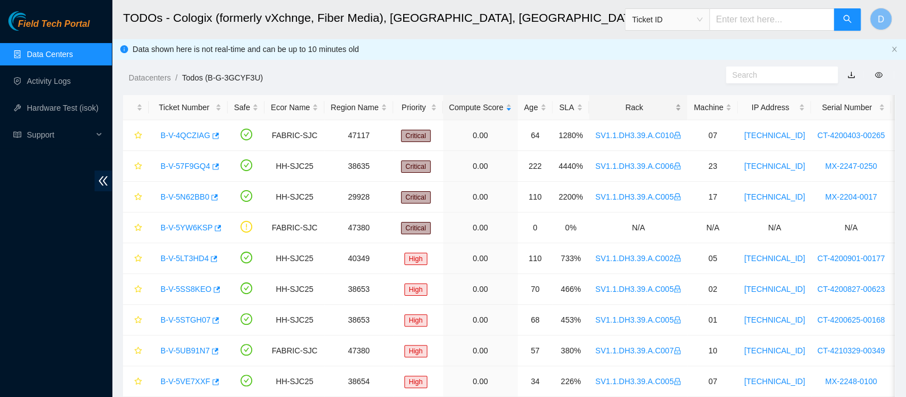
click at [628, 101] on div "Rack" at bounding box center [638, 107] width 86 height 12
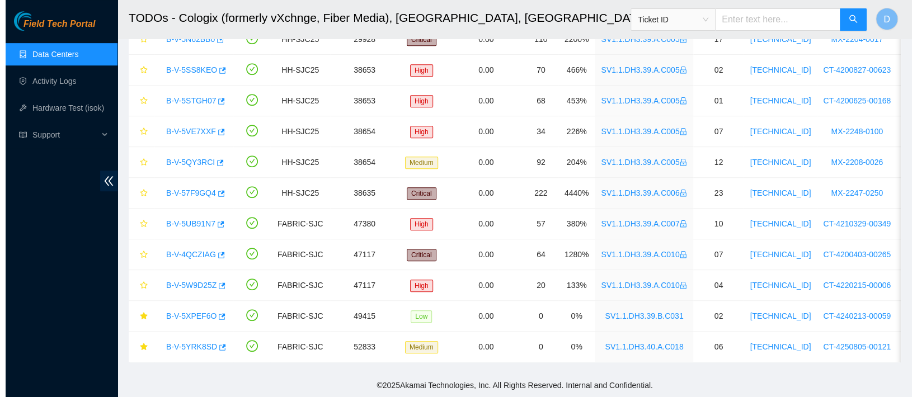
scroll to position [320, 0]
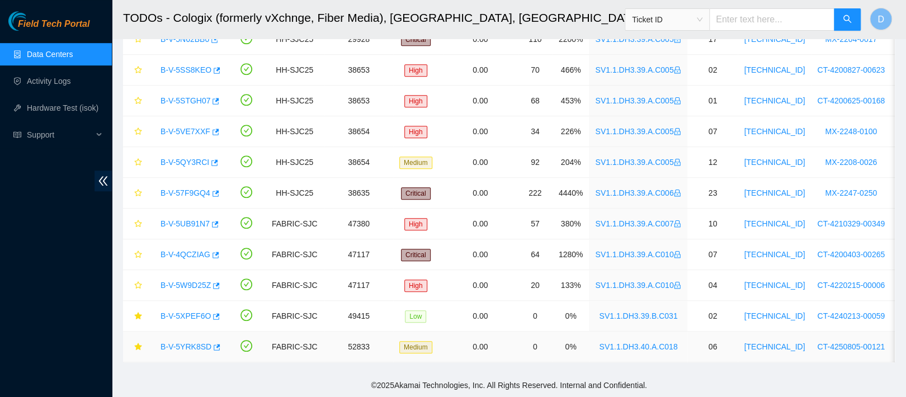
click at [186, 342] on link "B-V-5YRK8SD" at bounding box center [186, 346] width 51 height 9
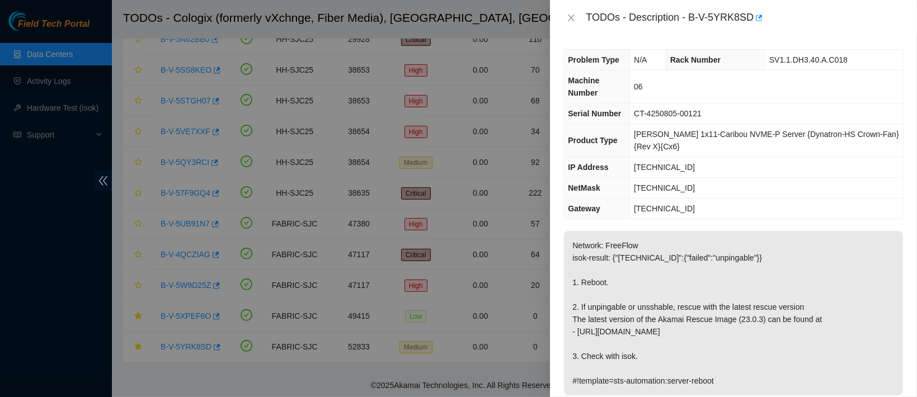
click at [570, 24] on div "TODOs - Description - B-V-5YRK8SD" at bounding box center [733, 18] width 340 height 18
click at [573, 15] on icon "close" at bounding box center [571, 17] width 9 height 9
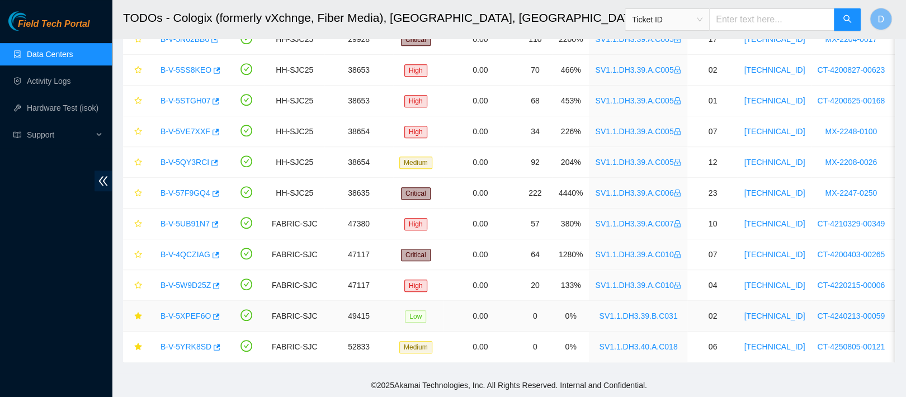
click at [190, 312] on link "B-V-5XPEF6O" at bounding box center [186, 316] width 50 height 9
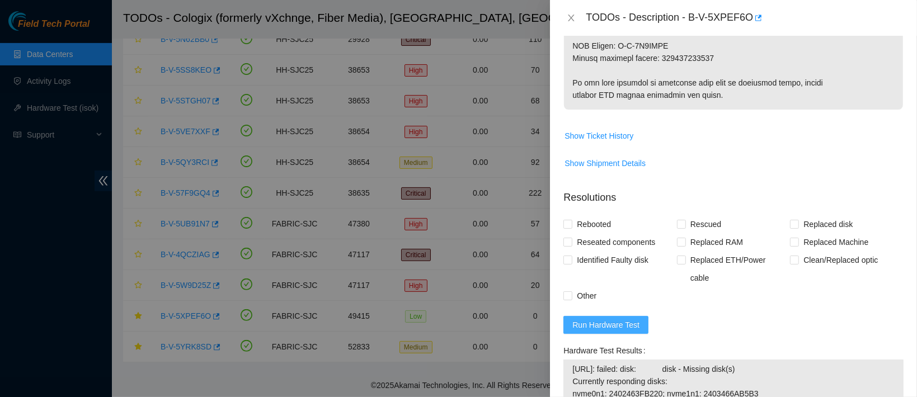
click at [618, 319] on span "Run Hardware Test" at bounding box center [605, 325] width 67 height 12
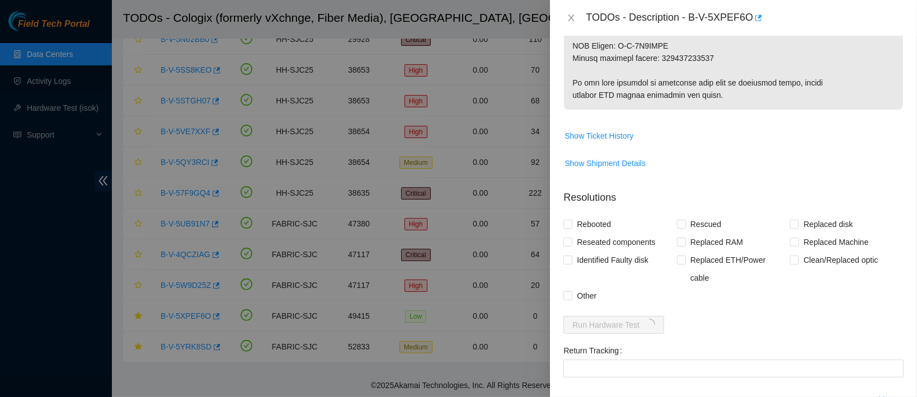
scroll to position [822, 0]
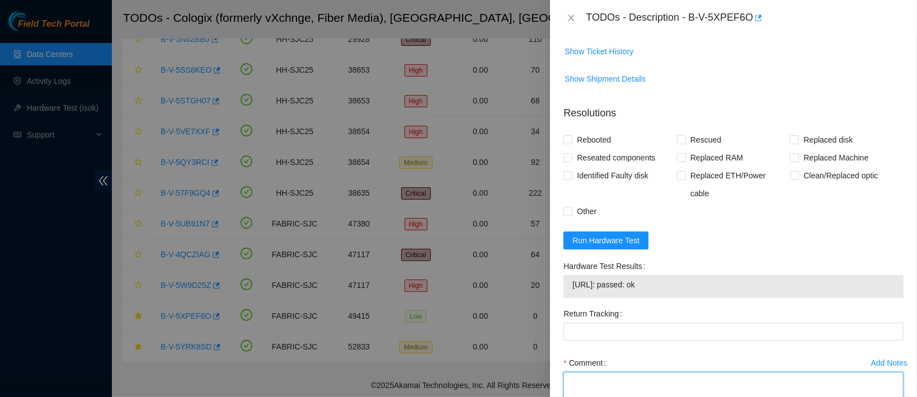
click at [641, 372] on textarea "Comment" at bounding box center [733, 393] width 340 height 43
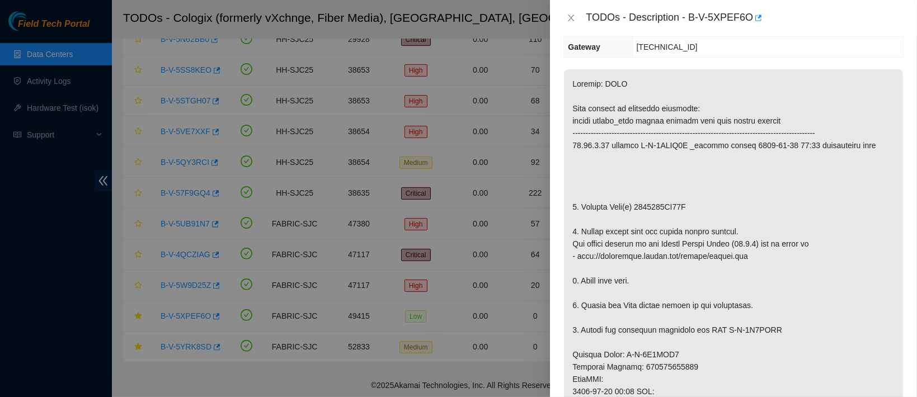
scroll to position [179, 0]
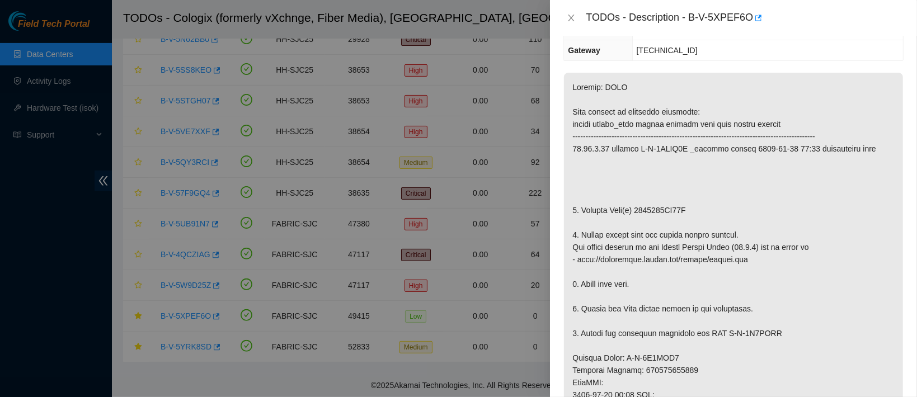
click at [665, 185] on p at bounding box center [733, 370] width 339 height 595
copy p "2344463FF60B"
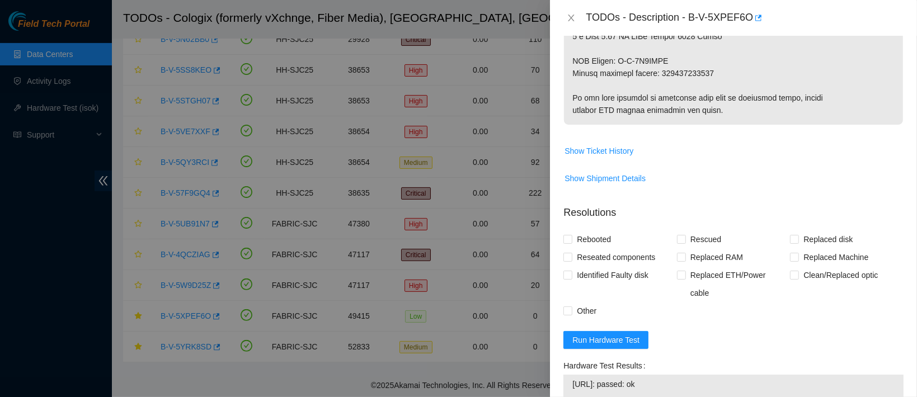
scroll to position [869, 0]
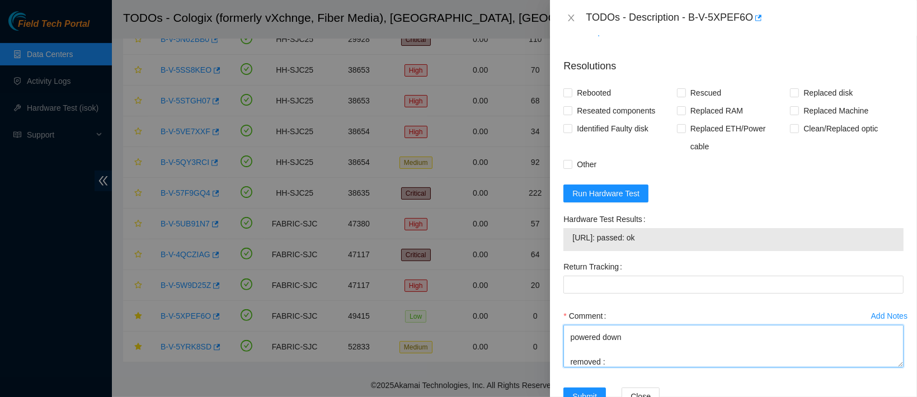
click at [609, 330] on textarea "contacted nocc to confirm that ticket was safe verified sn on machine connected…" at bounding box center [733, 346] width 340 height 43
paste textarea "2344463FF60B"
paste textarea "2408470B58AE"
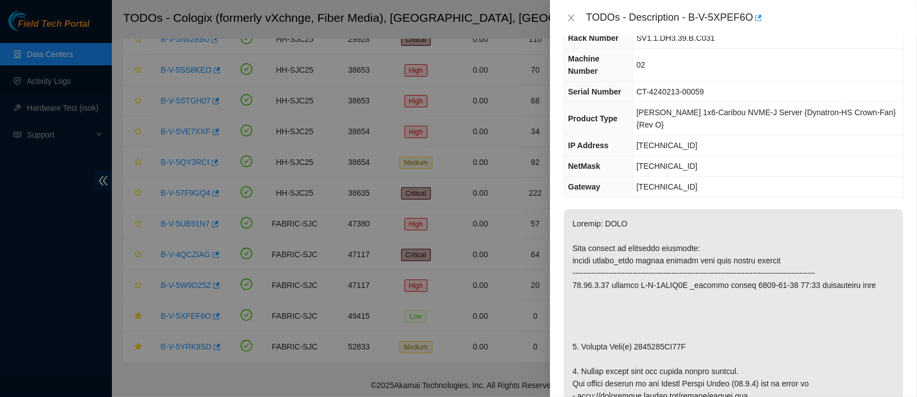
scroll to position [0, 0]
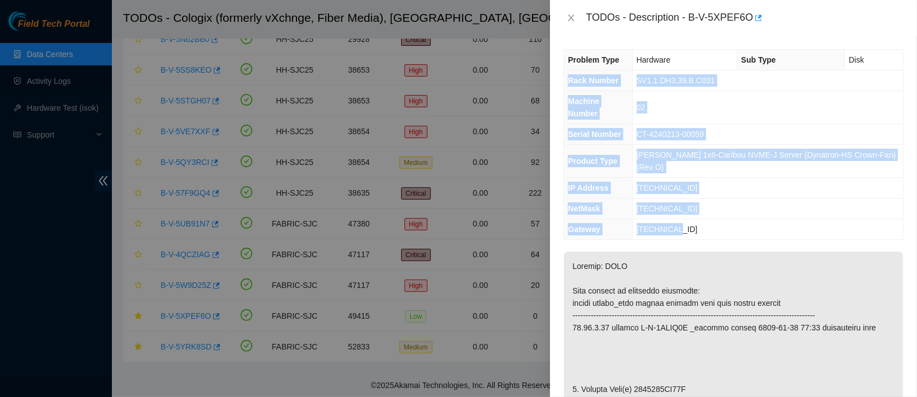
drag, startPoint x: 568, startPoint y: 81, endPoint x: 736, endPoint y: 201, distance: 206.6
click at [736, 201] on tbody "Problem Type Hardware Sub Type Disk Rack Number SV1.1.DH3.39.B.C031 Machine Num…" at bounding box center [733, 145] width 339 height 190
copy tbody "Rack Number SV1.1.DH3.39.B.C031 Machine Number 02 Serial Number CT-4240213-0005…"
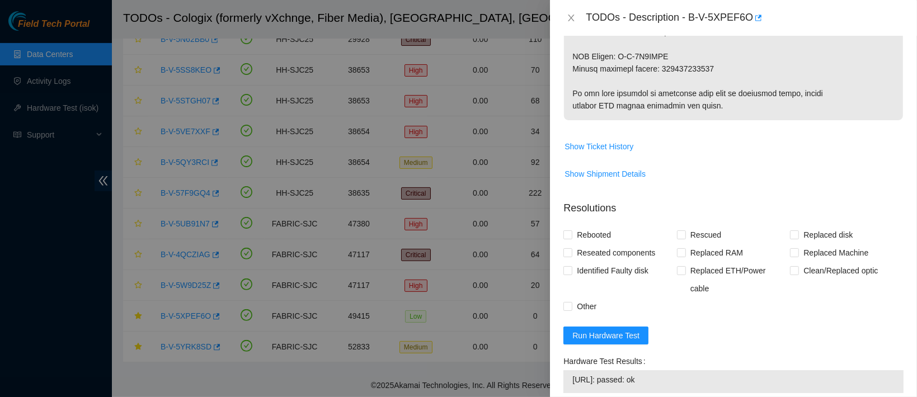
scroll to position [869, 0]
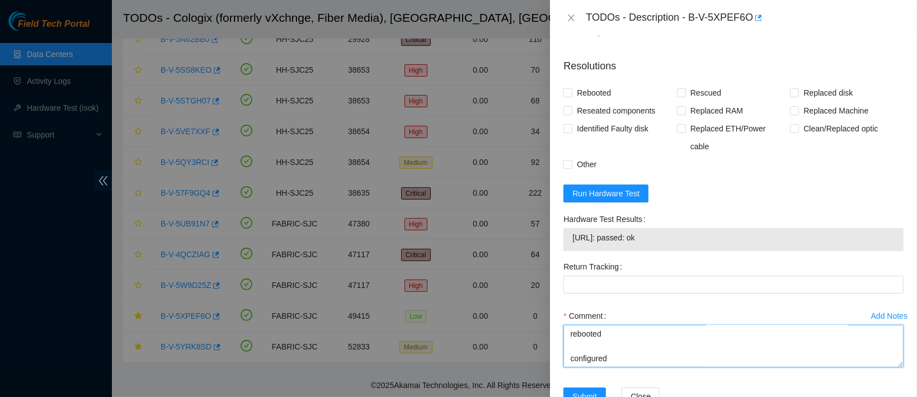
click at [601, 328] on textarea "contacted nocc to confirm that ticket was safe verified sn on machine connected…" at bounding box center [733, 346] width 340 height 43
paste textarea "Rack Number SV1.1.DH3.39.B.C031 Machine Number 02 Serial Number CT-4240213-0005…"
click at [614, 232] on span "[URL]: passed: ok" at bounding box center [733, 238] width 322 height 12
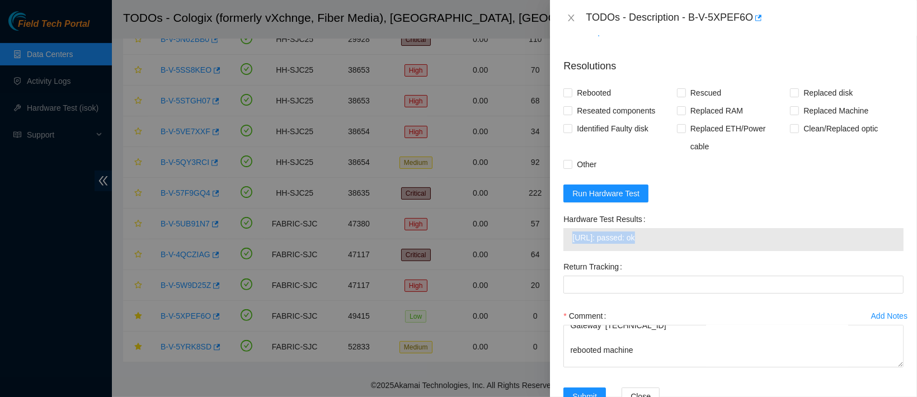
click at [614, 232] on span "[URL]: passed: ok" at bounding box center [733, 238] width 322 height 12
copy span "[URL]: passed: ok"
click at [608, 335] on div "Comment contacted nocc to confirm that ticket was safe verified sn on machine c…" at bounding box center [733, 340] width 340 height 67
click at [603, 325] on textarea "contacted nocc to confirm that ticket was safe verified sn on machine connected…" at bounding box center [733, 346] width 340 height 43
paste textarea "[URL]: passed: ok"
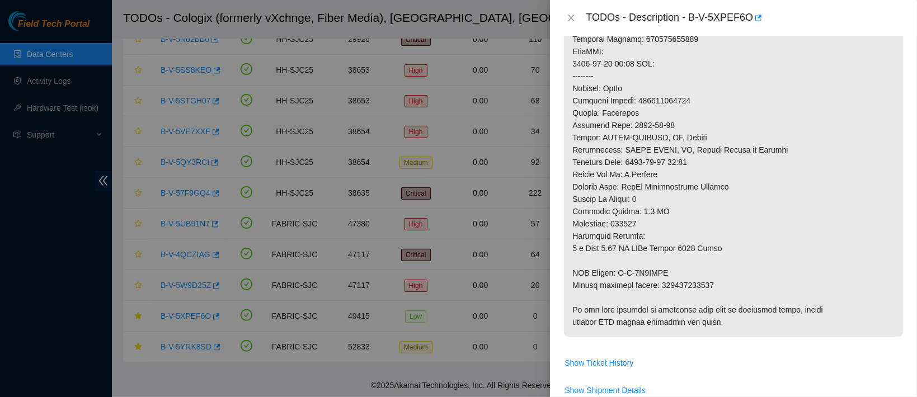
scroll to position [516, 0]
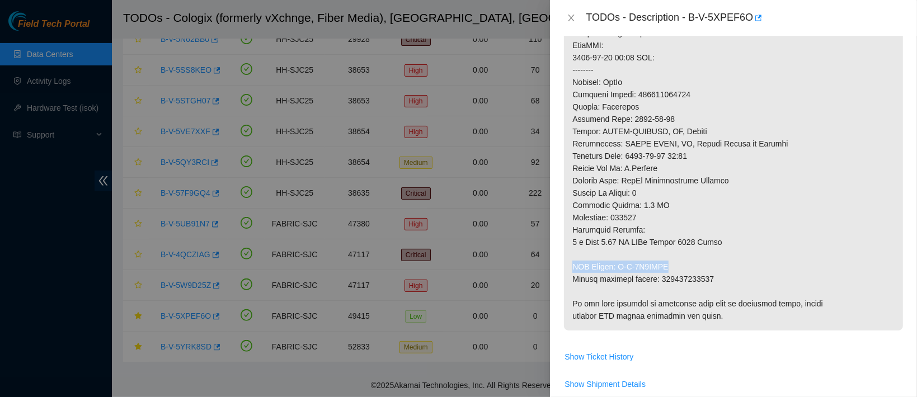
drag, startPoint x: 666, startPoint y: 241, endPoint x: 566, endPoint y: 238, distance: 99.6
click at [566, 238] on p at bounding box center [733, 32] width 339 height 595
copy p "RMA Return: B-V-5Y8VVMI"
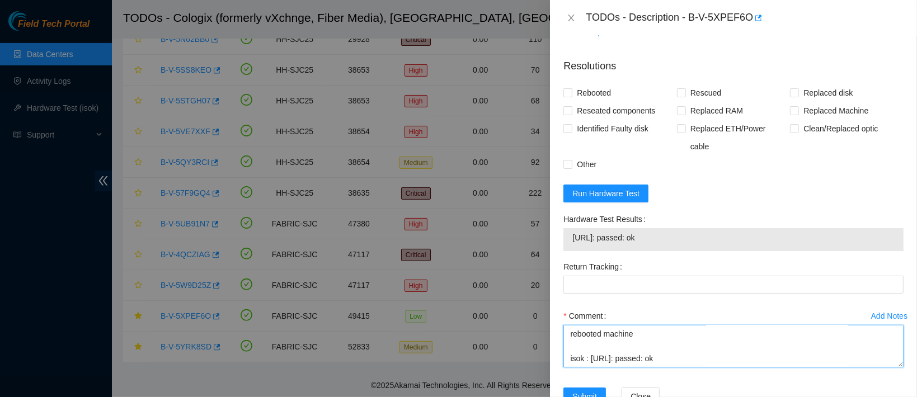
click at [601, 325] on textarea "contacted nocc to confirm that ticket was safe verified sn on machine connected…" at bounding box center [733, 346] width 340 height 43
paste textarea "RMA Return: B-V-5Y8VVMI"
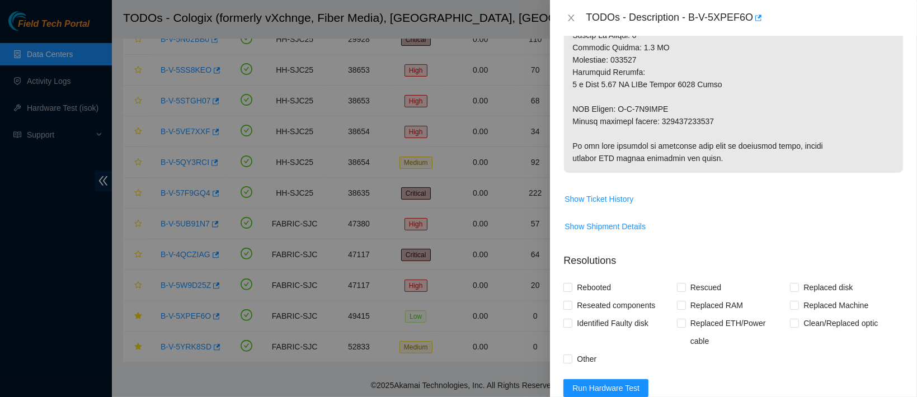
scroll to position [669, 0]
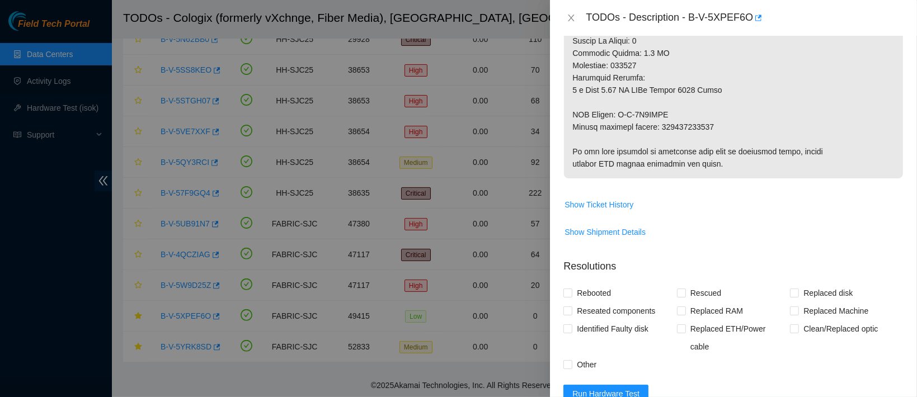
type textarea "contacted nocc to confirm that ticket was safe verified sn on machine connected…"
copy p "394115422106"
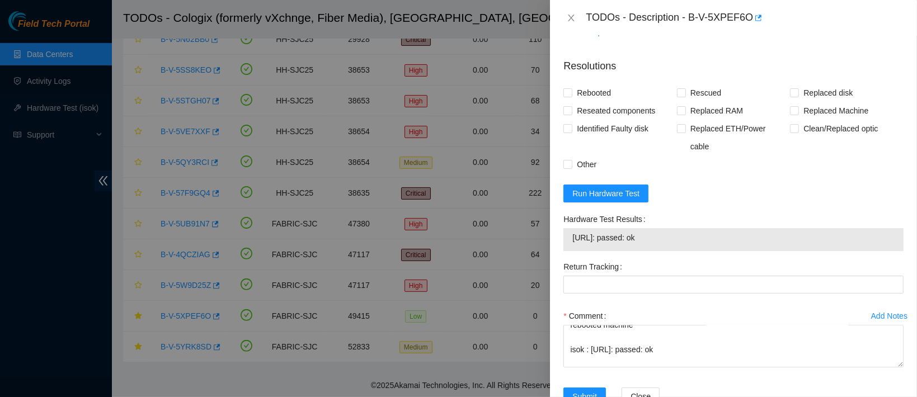
click at [619, 276] on div at bounding box center [733, 285] width 340 height 18
click at [599, 276] on Tracking "Return Tracking" at bounding box center [733, 285] width 340 height 18
paste Tracking "394115422106"
type Tracking "394115422106"
click at [591, 84] on span "Rebooted" at bounding box center [593, 93] width 43 height 18
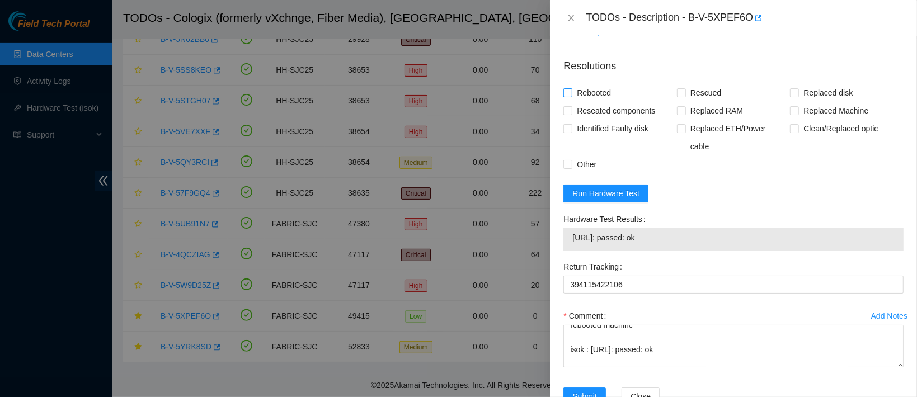
click at [571, 88] on input "Rebooted" at bounding box center [567, 92] width 8 height 8
checkbox input "true"
click at [590, 102] on span "Reseated components" at bounding box center [615, 111] width 87 height 18
click at [571, 106] on input "Reseated components" at bounding box center [567, 110] width 8 height 8
checkbox input "true"
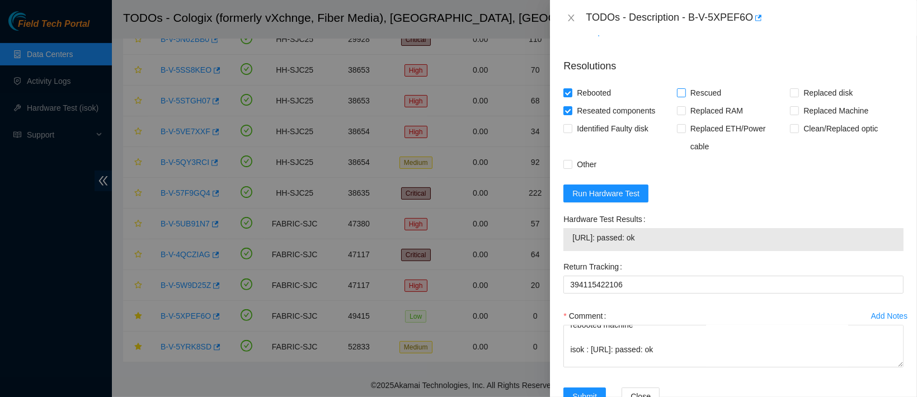
click at [688, 84] on span "Rescued" at bounding box center [706, 93] width 40 height 18
click at [685, 88] on input "Rescued" at bounding box center [681, 92] width 8 height 8
checkbox input "true"
click at [809, 84] on span "Replaced disk" at bounding box center [828, 93] width 58 height 18
click at [798, 88] on input "Replaced disk" at bounding box center [794, 92] width 8 height 8
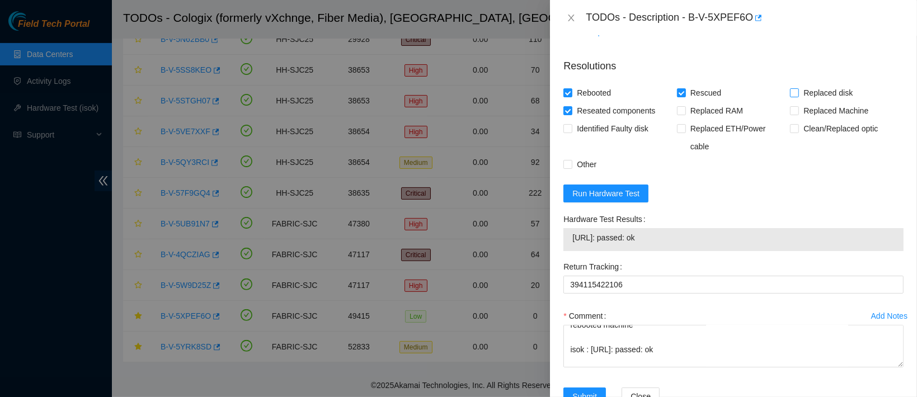
checkbox input "true"
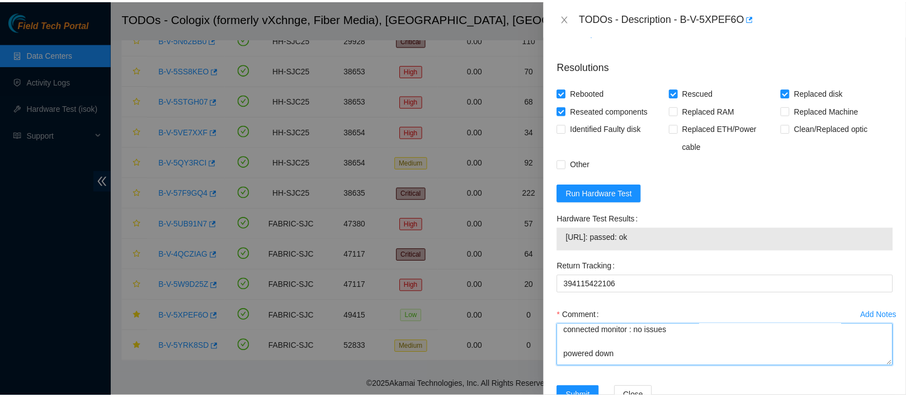
scroll to position [0, 0]
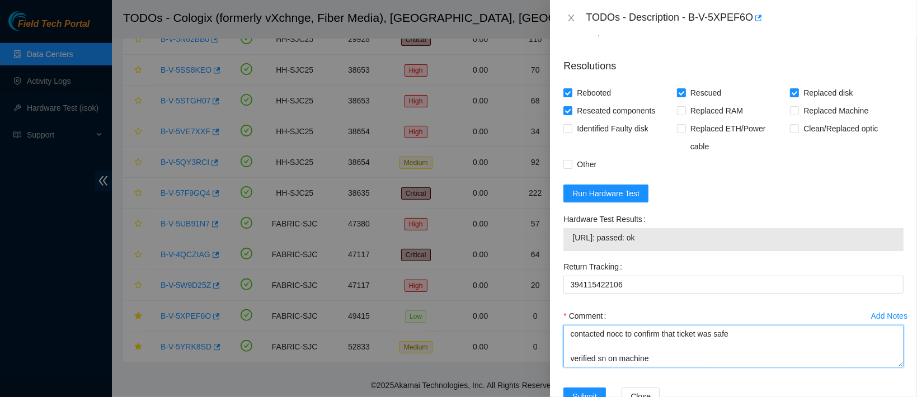
drag, startPoint x: 669, startPoint y: 325, endPoint x: 492, endPoint y: 222, distance: 204.6
click at [492, 222] on div "TODOs - Description - B-V-5XPEF6O Problem Type Hardware Sub Type Disk Rack Numb…" at bounding box center [458, 198] width 917 height 397
click at [582, 391] on span "Submit" at bounding box center [584, 397] width 25 height 12
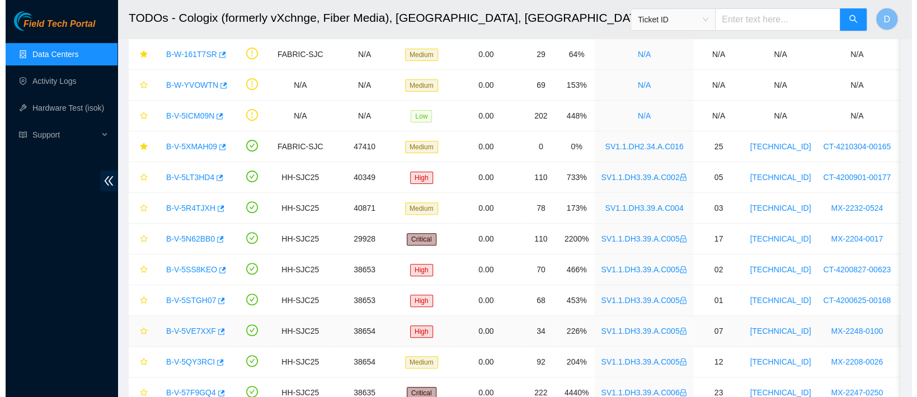
scroll to position [110, 0]
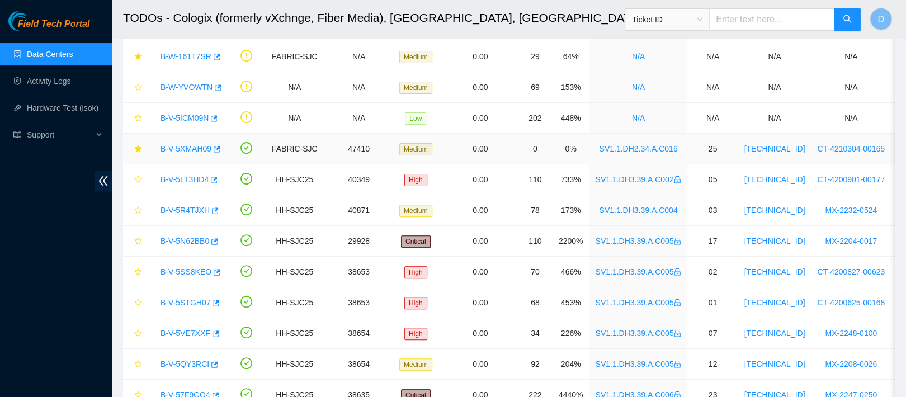
click at [198, 149] on link "B-V-5XMAH09" at bounding box center [186, 148] width 51 height 9
